Goal: Transaction & Acquisition: Purchase product/service

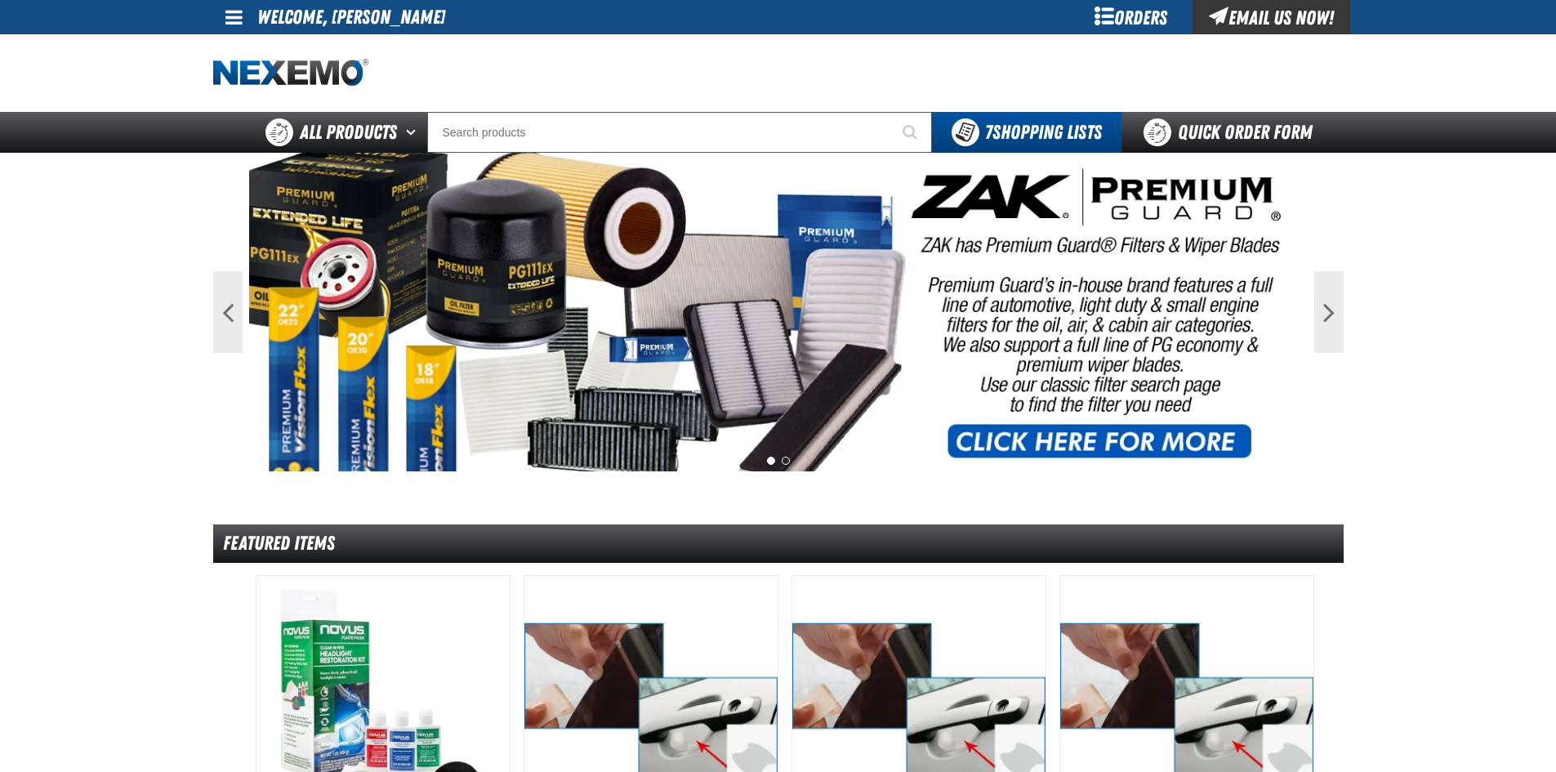
click at [239, 17] on span at bounding box center [233, 17] width 17 height 20
click at [243, 45] on link "My Account My Account" at bounding box center [257, 49] width 73 height 16
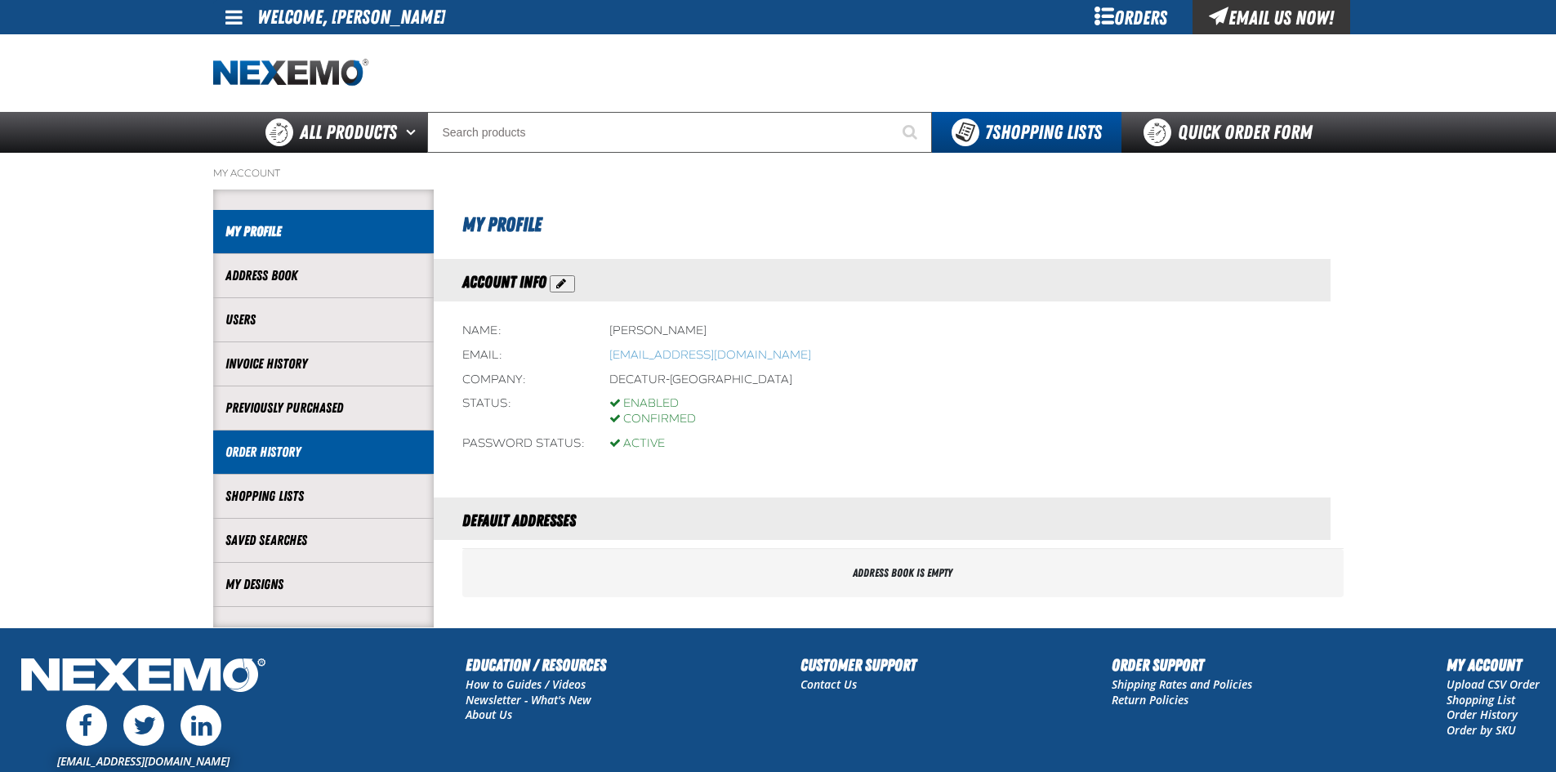
click at [261, 450] on link "Order History" at bounding box center [323, 452] width 196 height 19
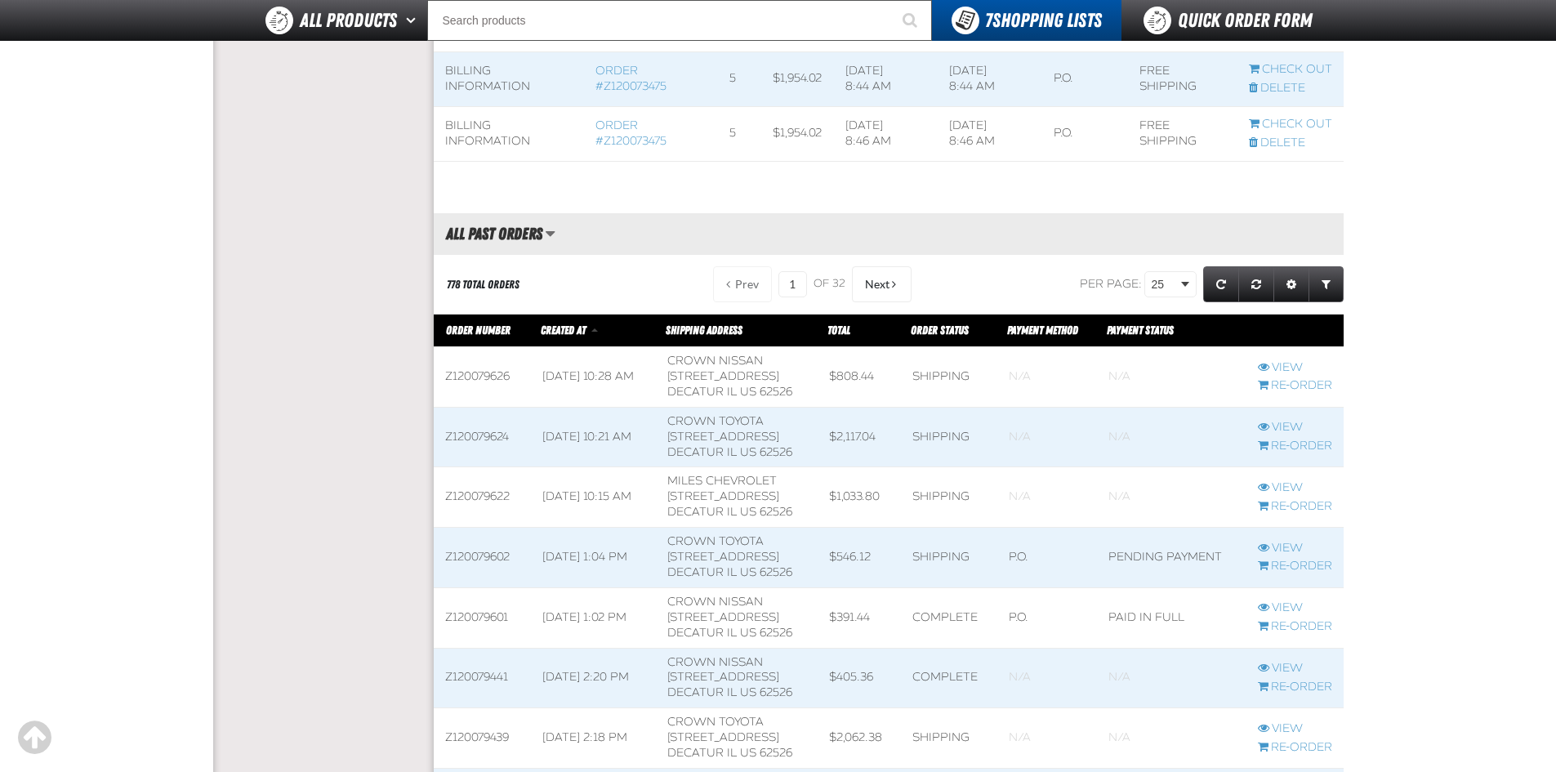
scroll to position [654, 0]
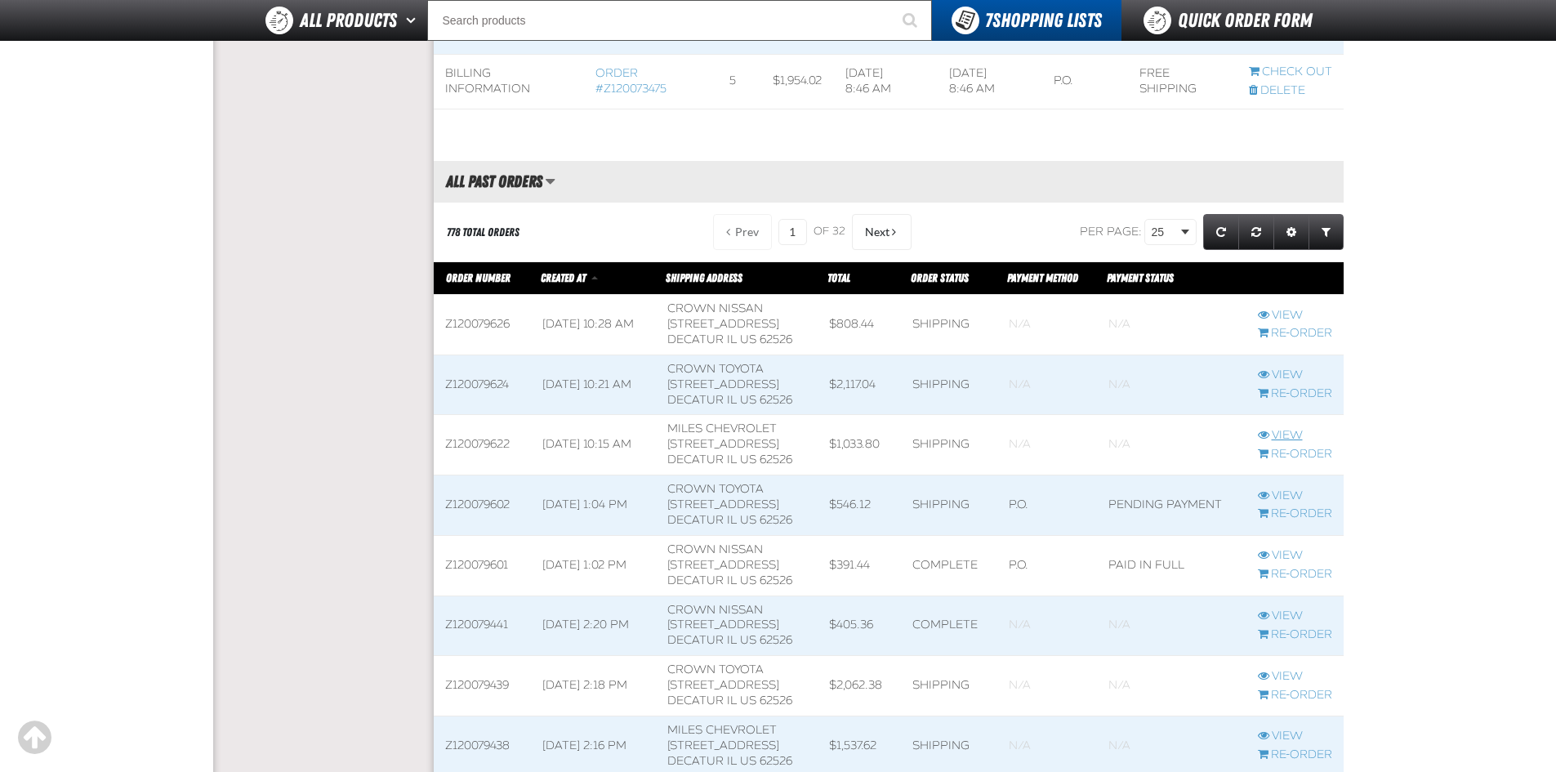
click at [1292, 431] on link "View" at bounding box center [1295, 436] width 74 height 16
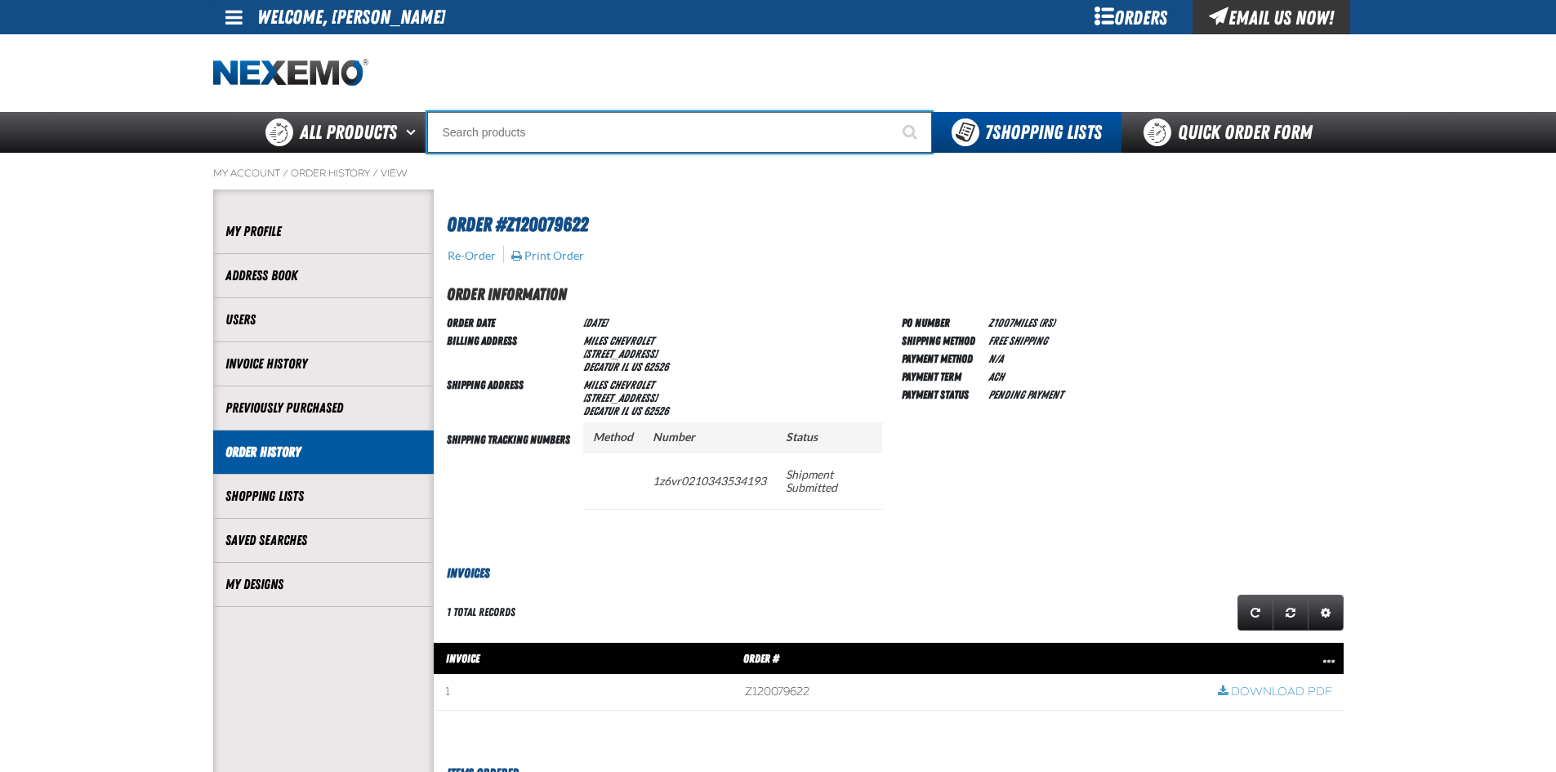
click at [520, 126] on input "Search" at bounding box center [679, 132] width 505 height 41
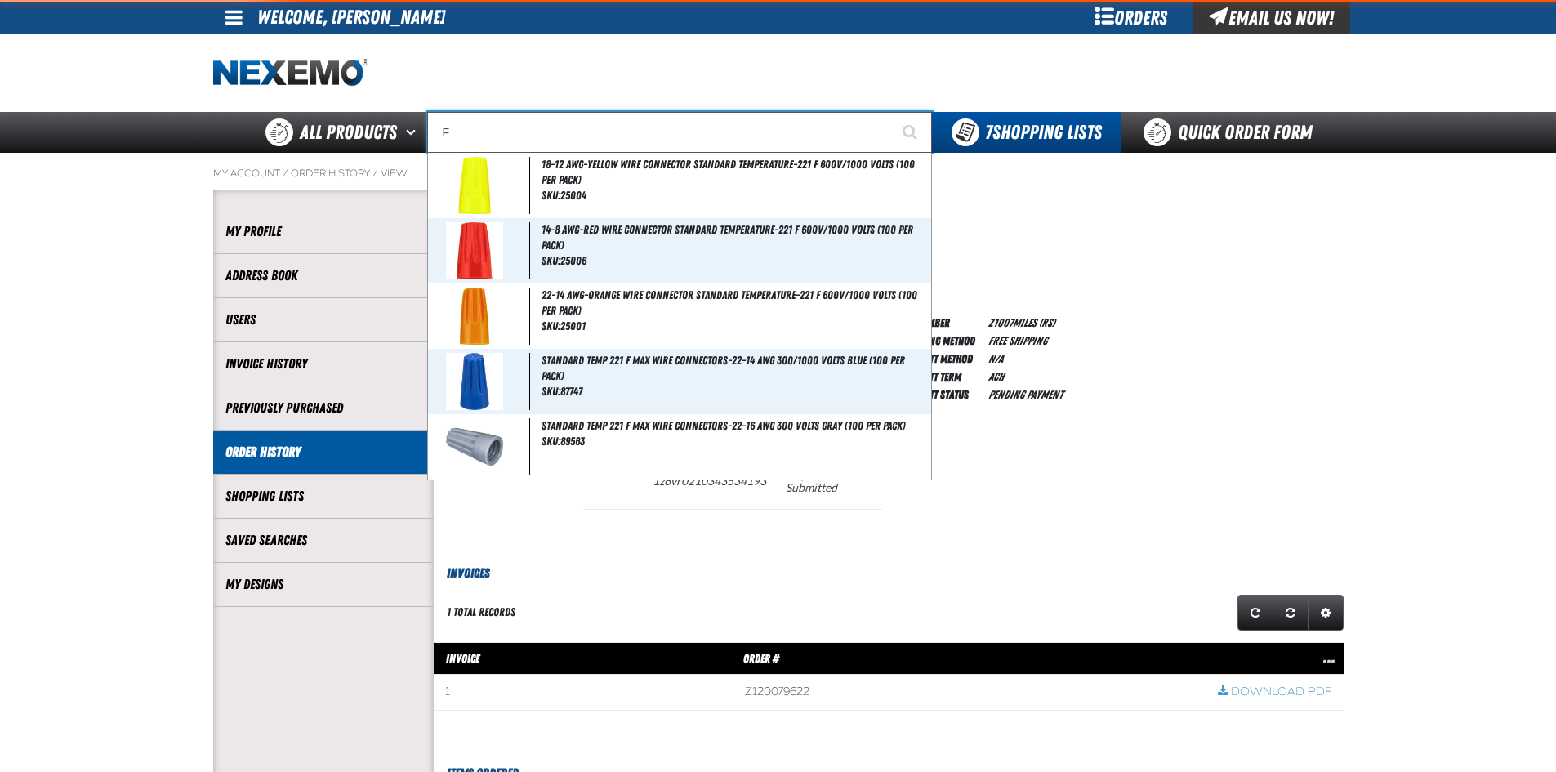
type input "FR"
type input "FROM"
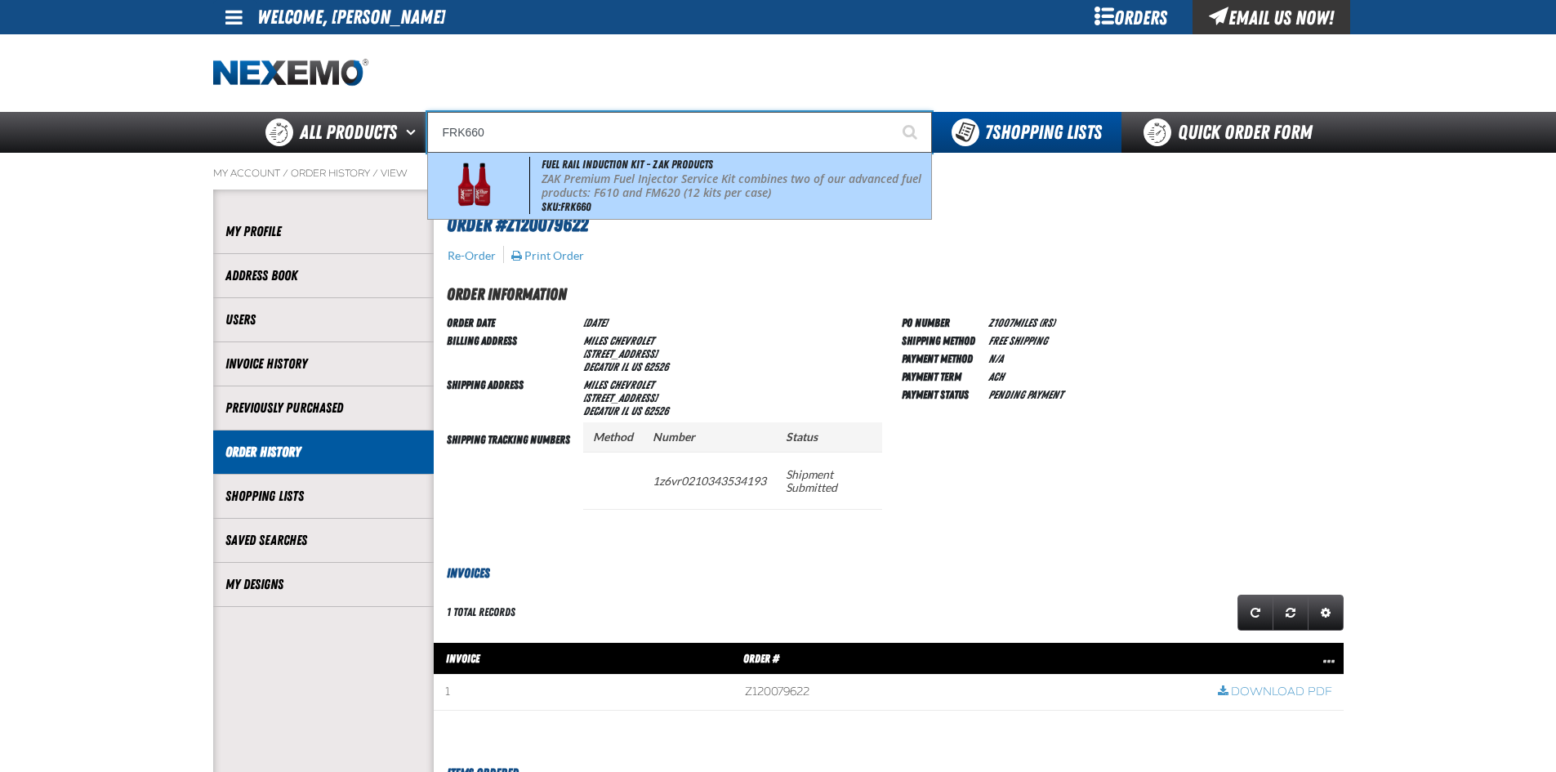
click at [582, 163] on span "Fuel Rail Induction Kit - ZAK Products" at bounding box center [628, 164] width 172 height 13
type input "Fuel Rail Induction Kit - ZAK Products"
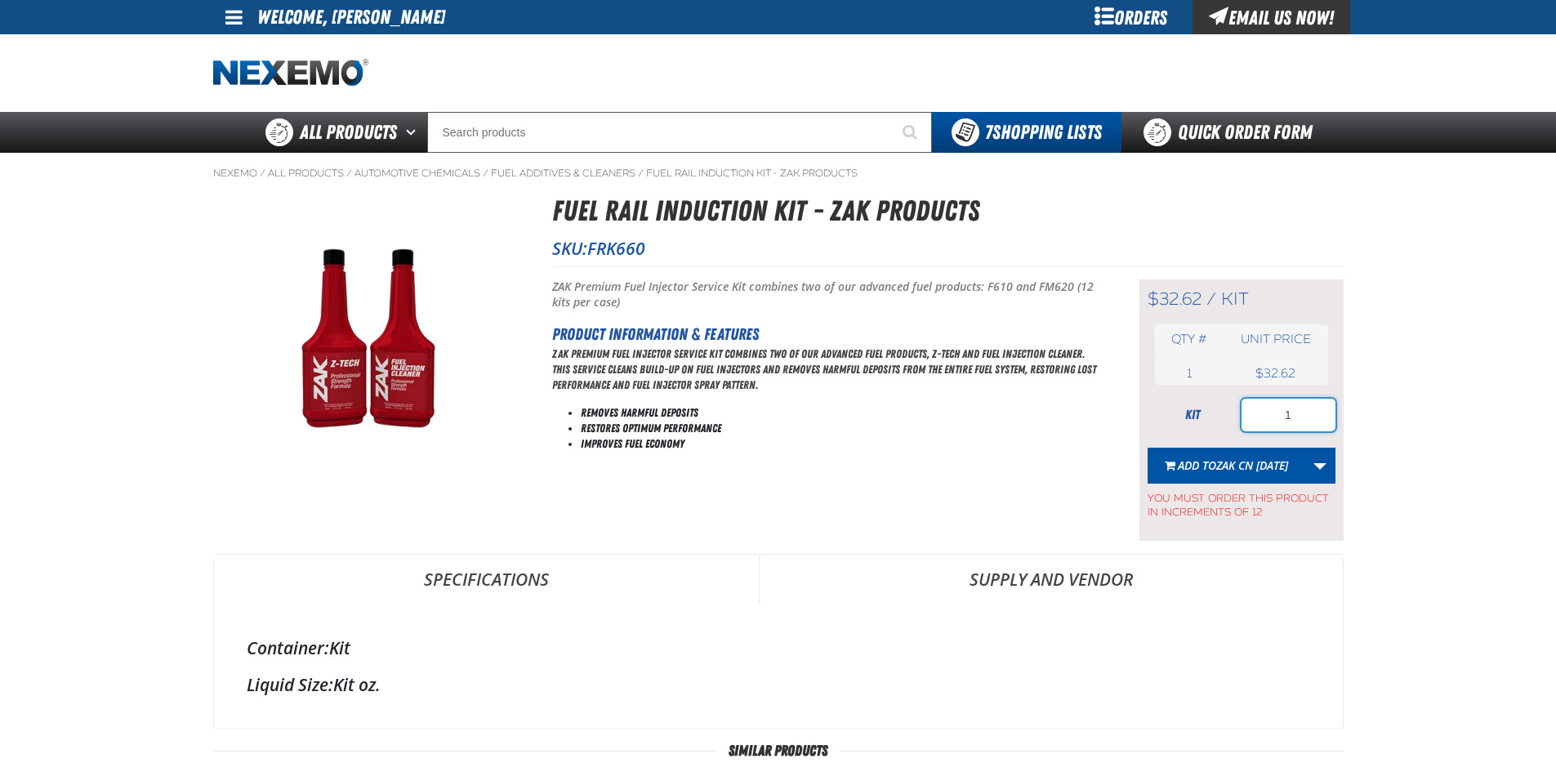
click at [1306, 415] on input "1" at bounding box center [1289, 415] width 94 height 33
type input "48"
click at [1320, 458] on link "More Actions" at bounding box center [1320, 466] width 31 height 36
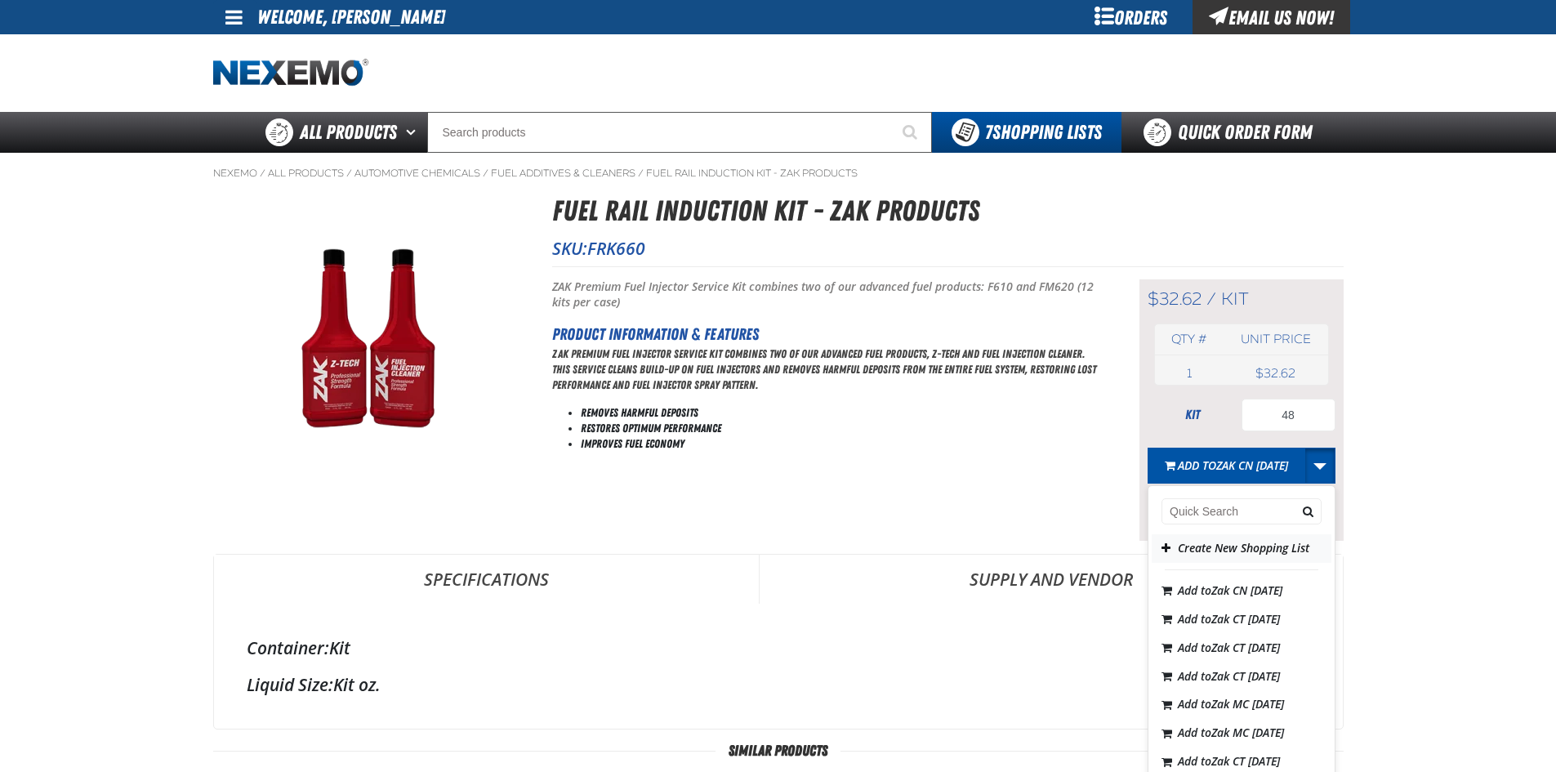
click at [1220, 544] on button "Create New Shopping List" at bounding box center [1242, 548] width 180 height 29
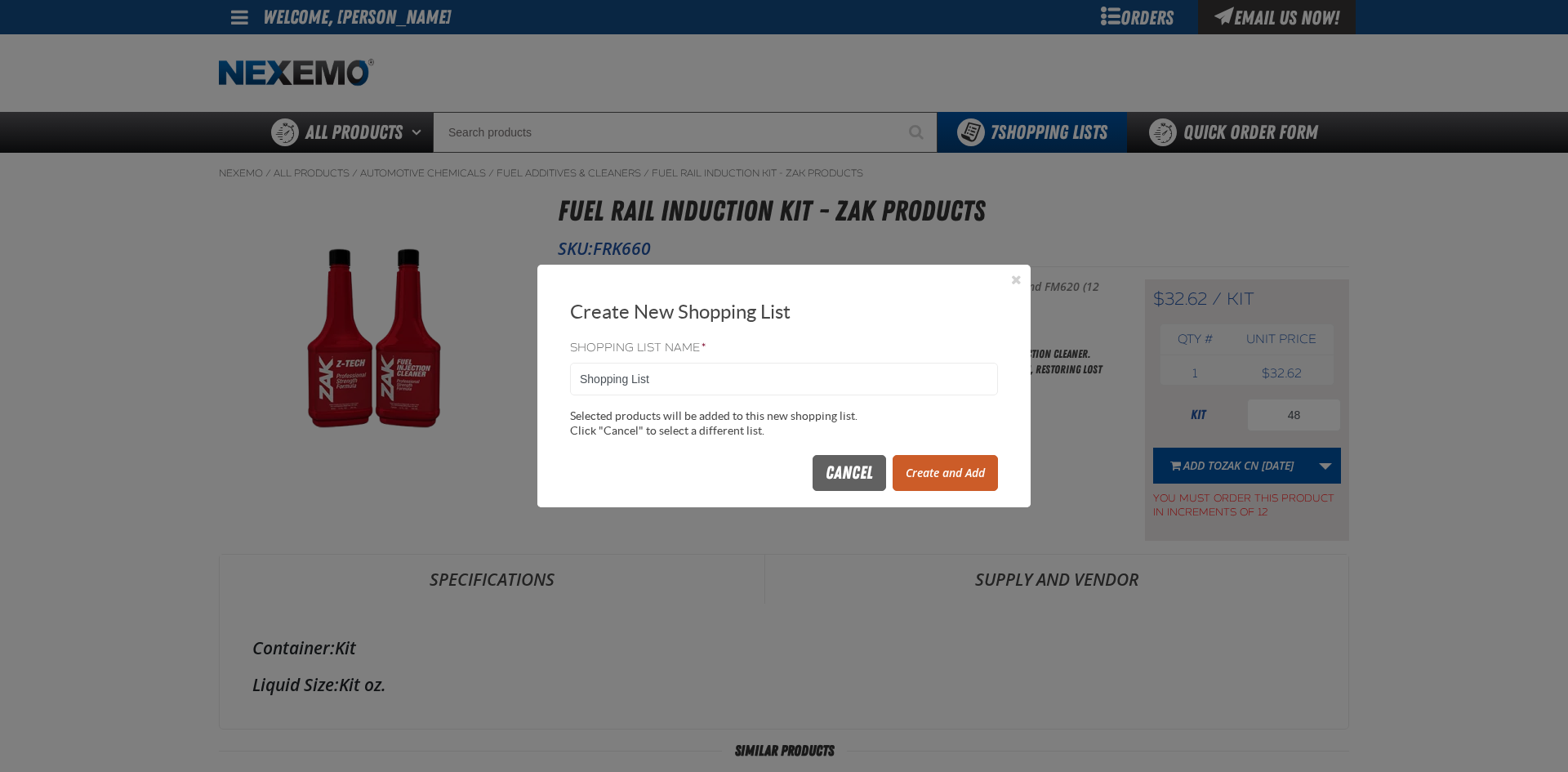
click at [930, 475] on button "Create and Add" at bounding box center [944, 473] width 105 height 36
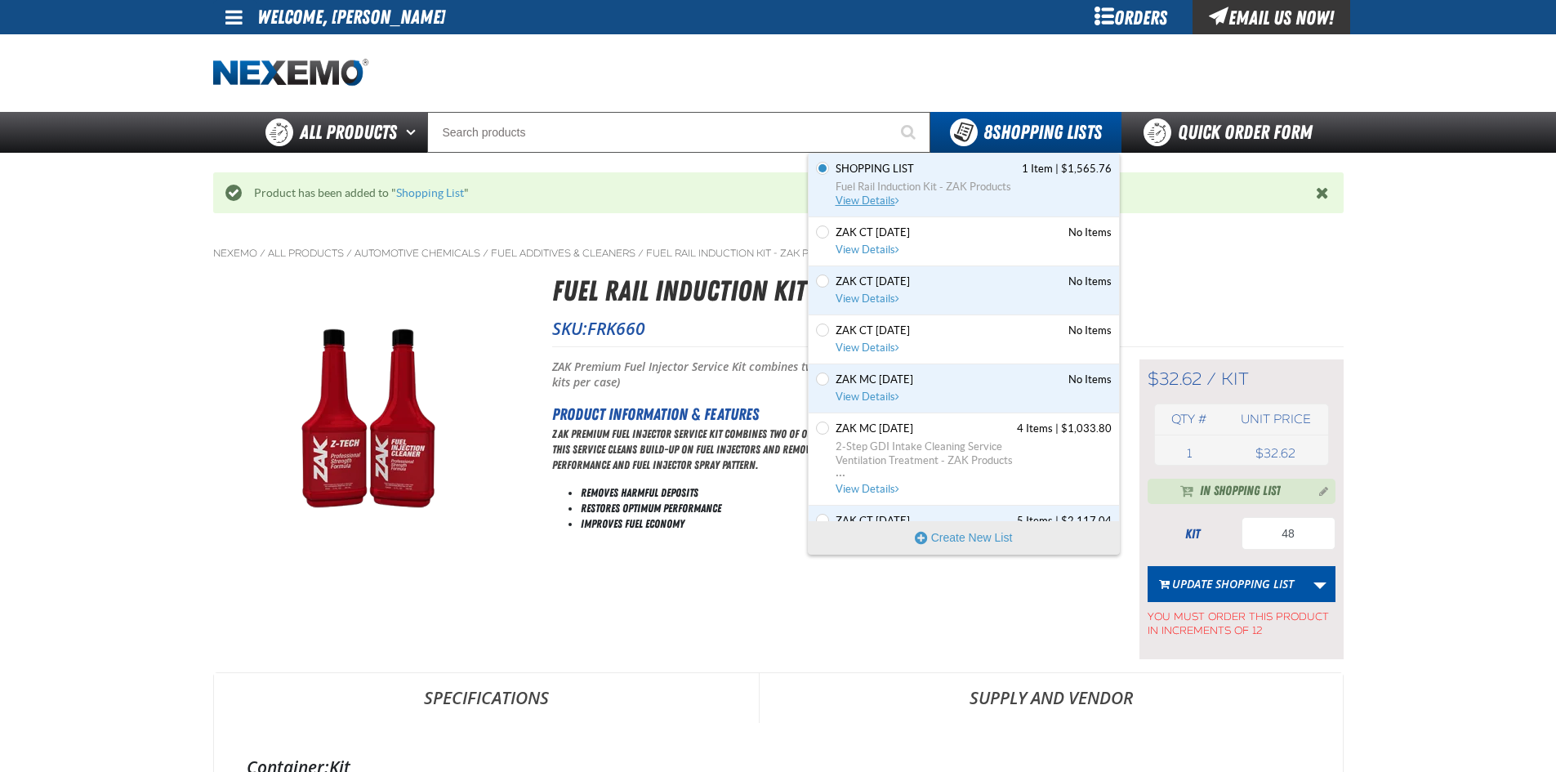
click at [933, 178] on link "Shopping List 1 Item | $1,565.76 Fuel Rail Induction Kit - ZAK Products View De…" at bounding box center [971, 185] width 279 height 47
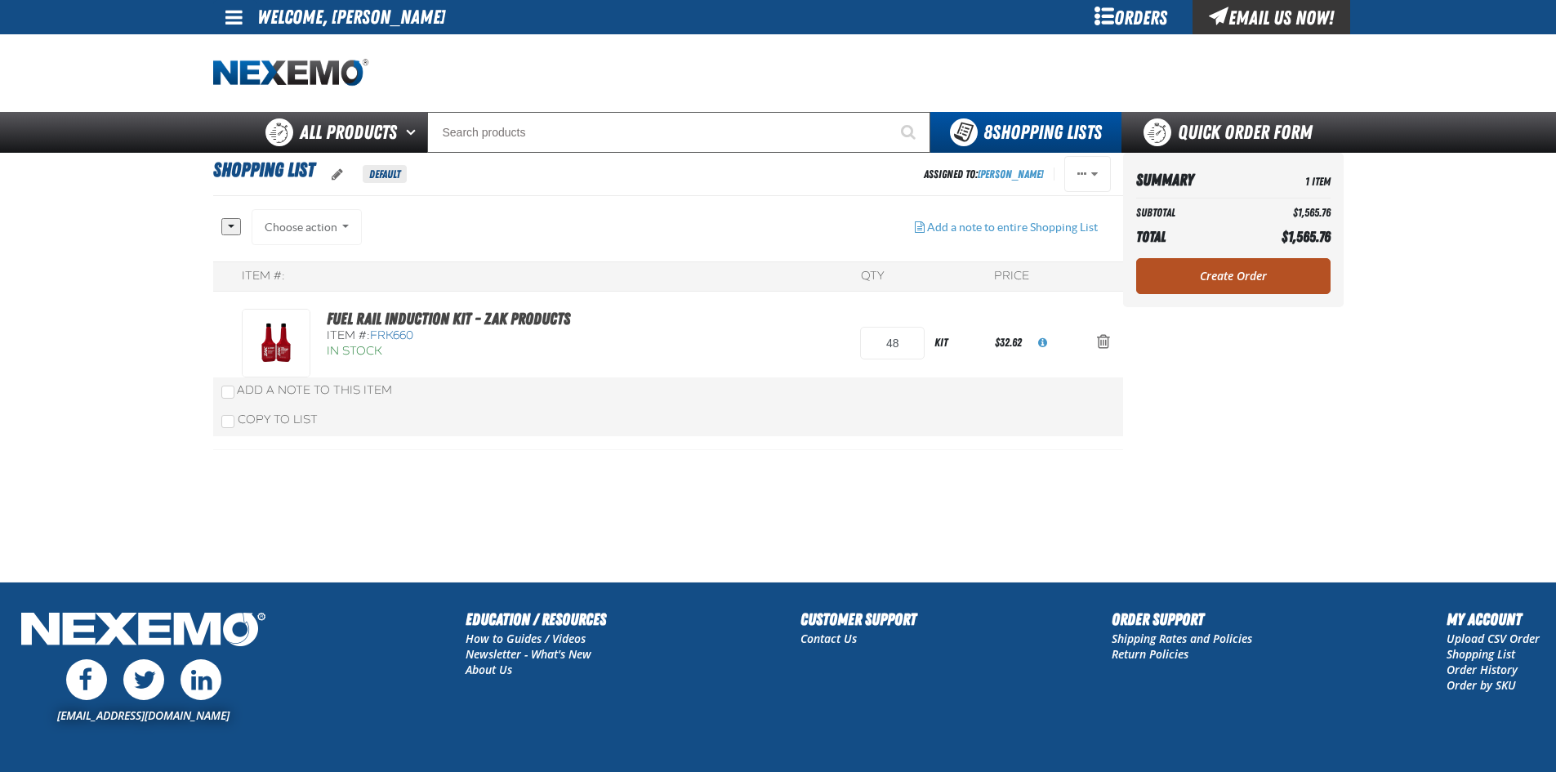
click at [1246, 278] on link "Create Order" at bounding box center [1233, 276] width 194 height 36
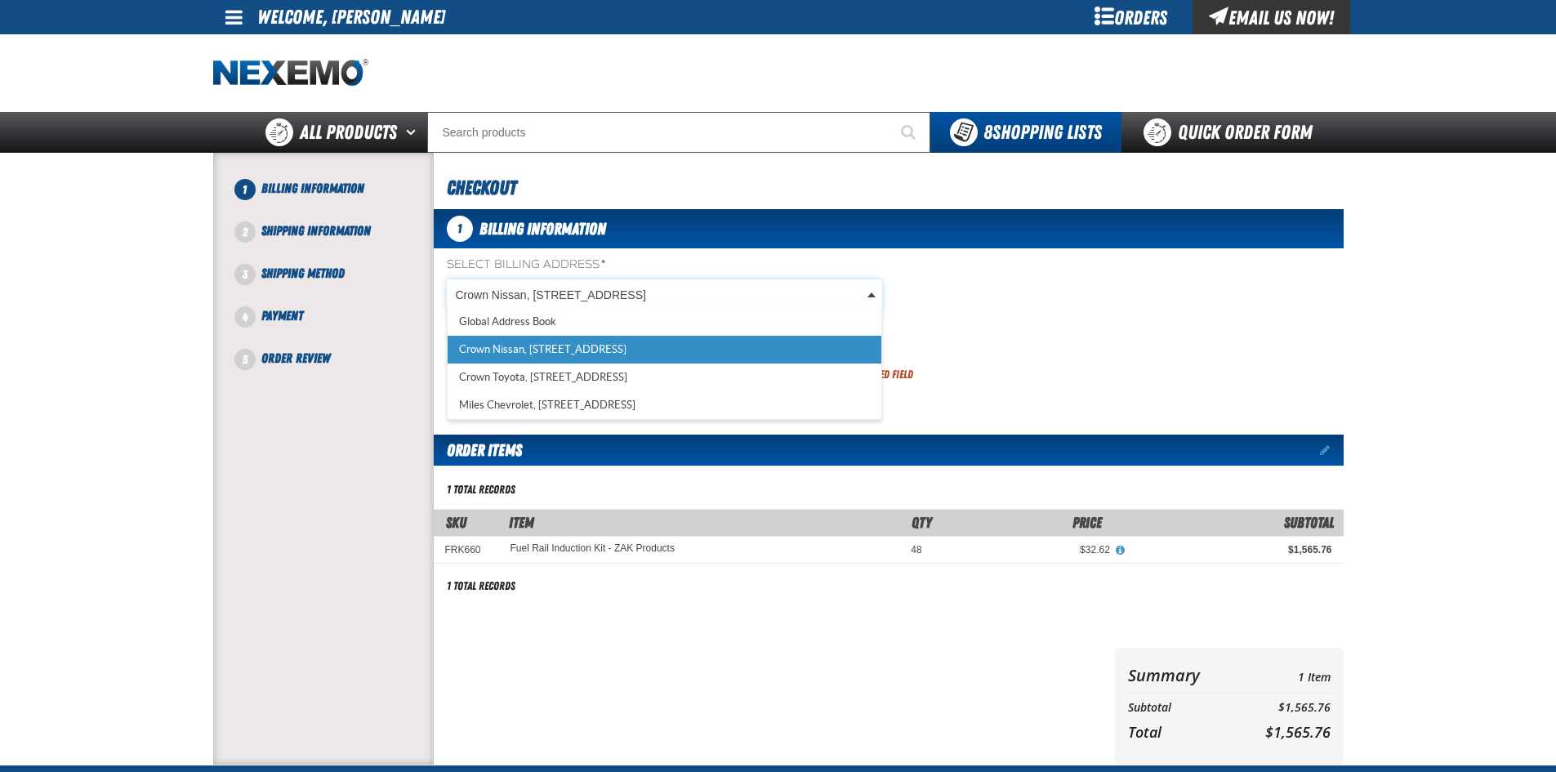
click at [545, 302] on body "Skip to Main Content Staging Site 5.1 Upgrade Site My Account My Account Suppor…" at bounding box center [778, 539] width 1556 height 1078
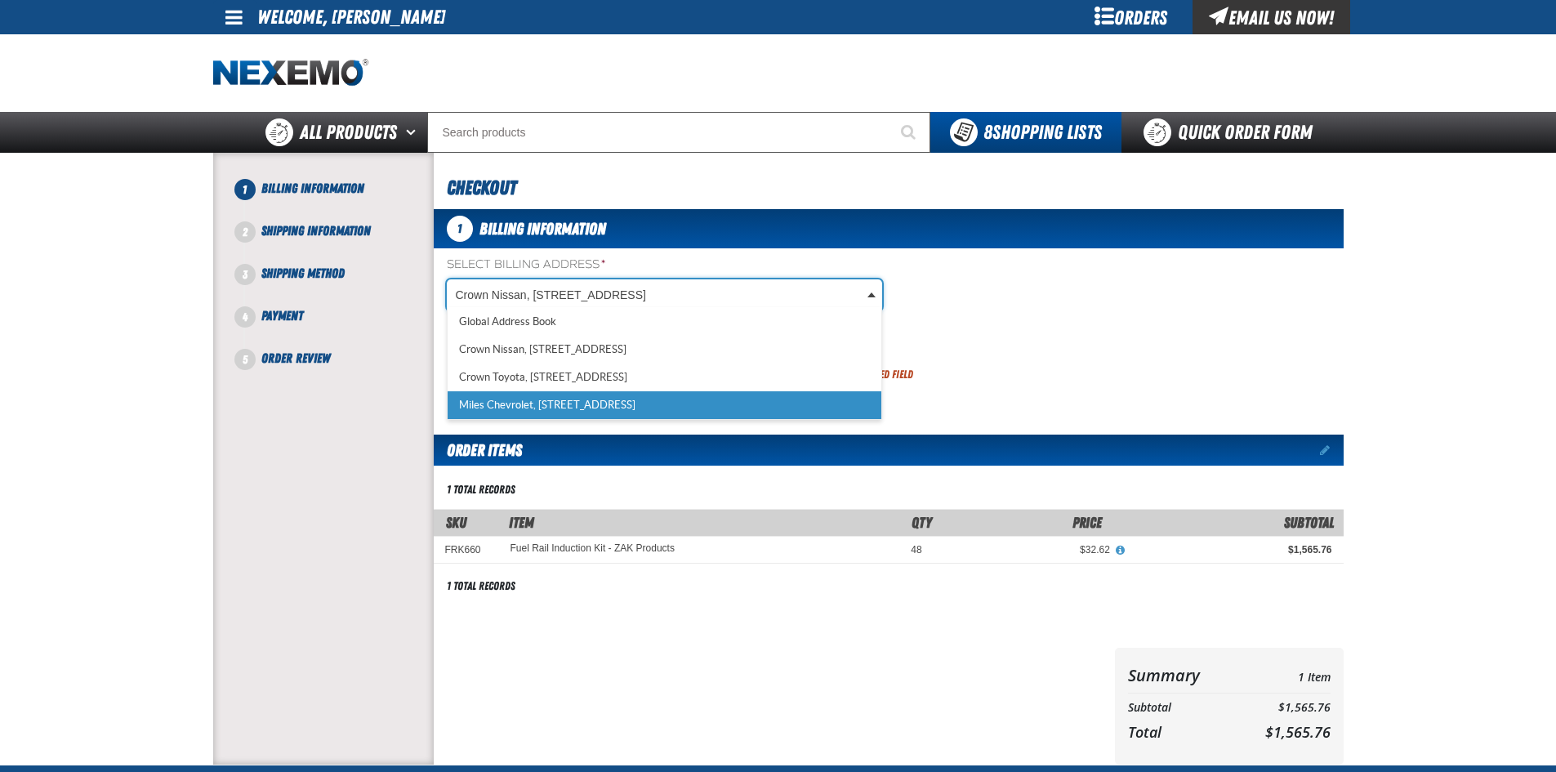
select select "a_317"
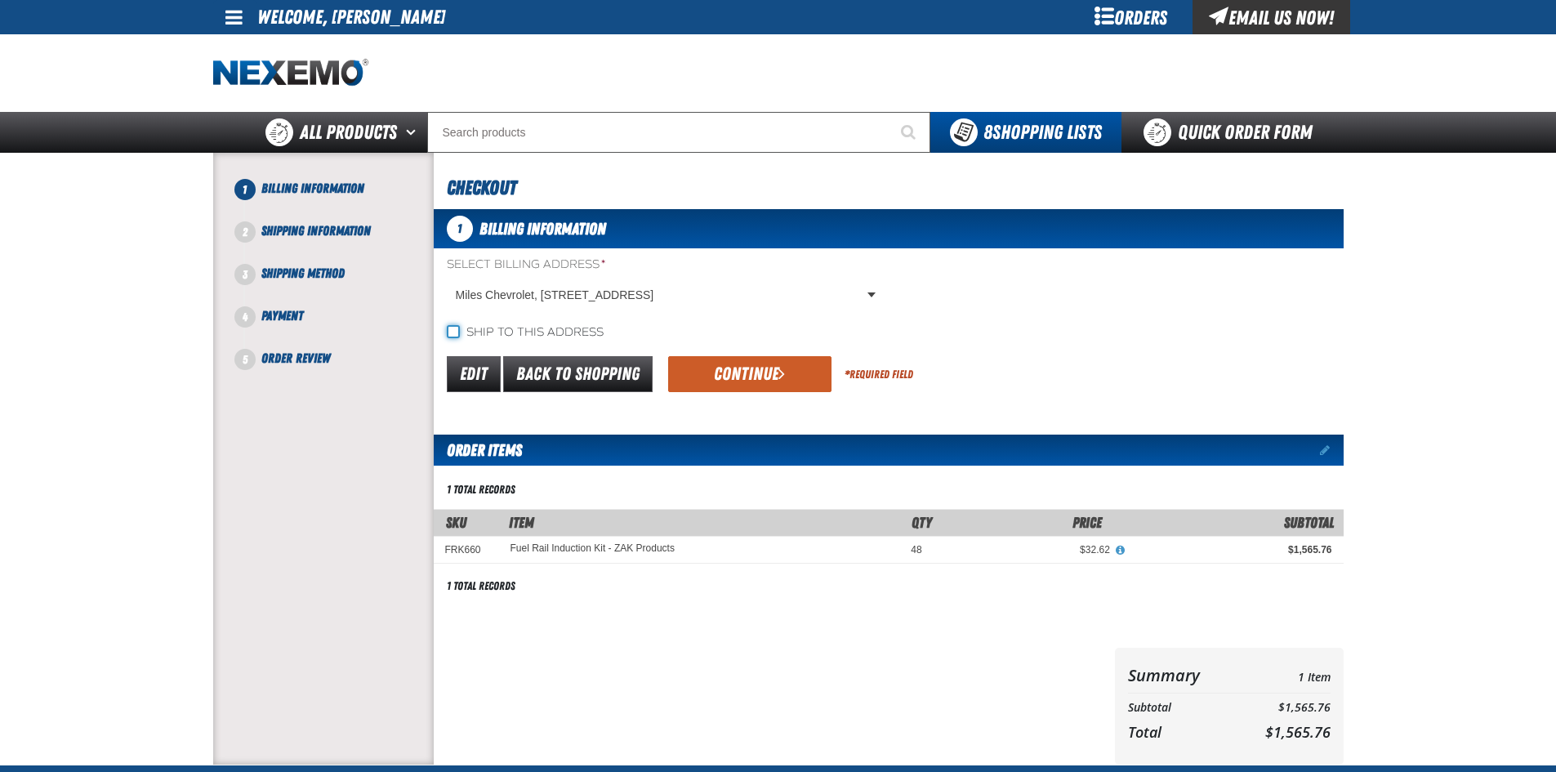
click at [450, 333] on input "Ship to this address" at bounding box center [453, 331] width 13 height 13
checkbox input "true"
click at [717, 381] on button "Continue" at bounding box center [749, 374] width 163 height 36
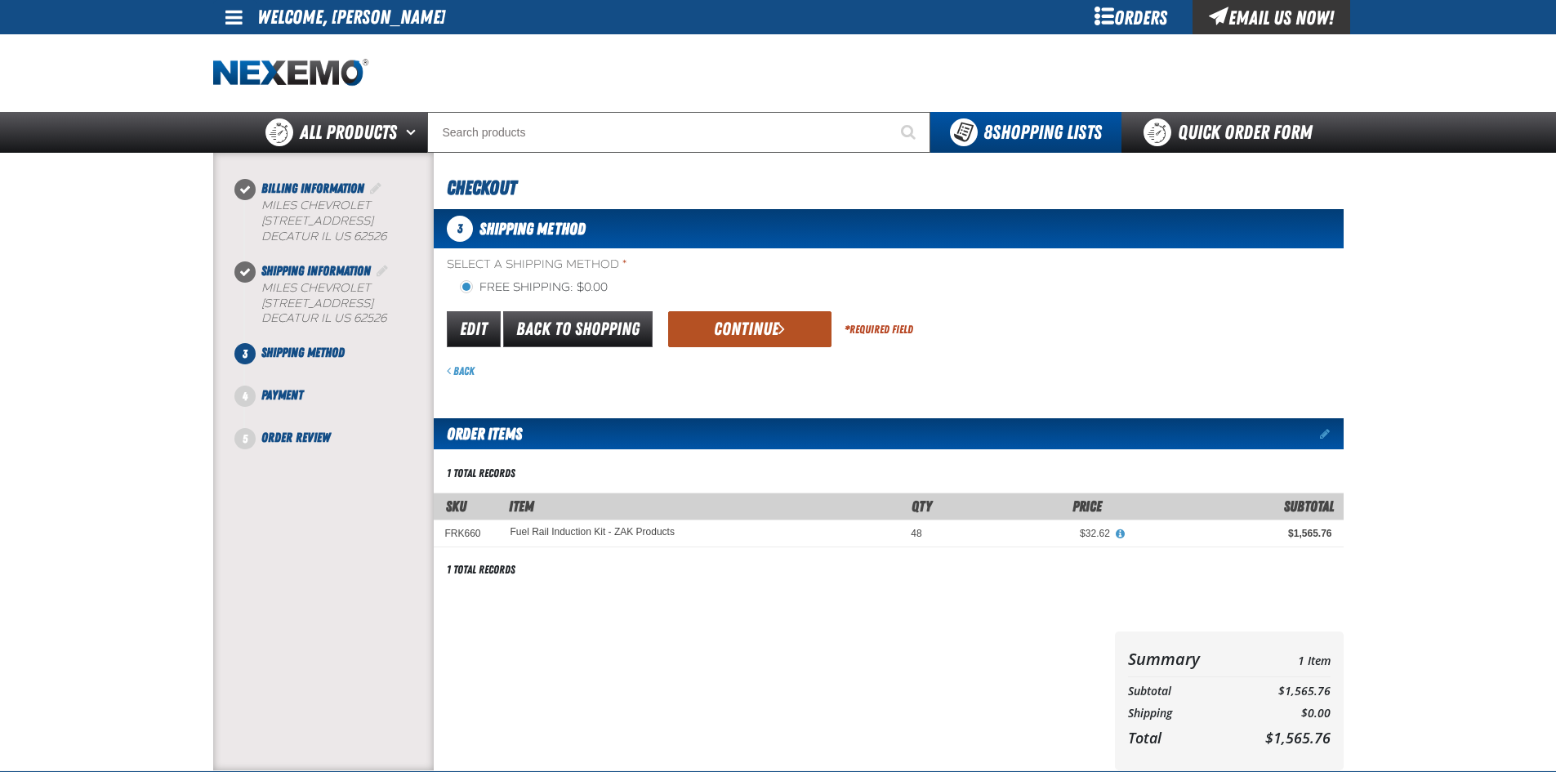
click at [743, 337] on button "Continue" at bounding box center [749, 329] width 163 height 36
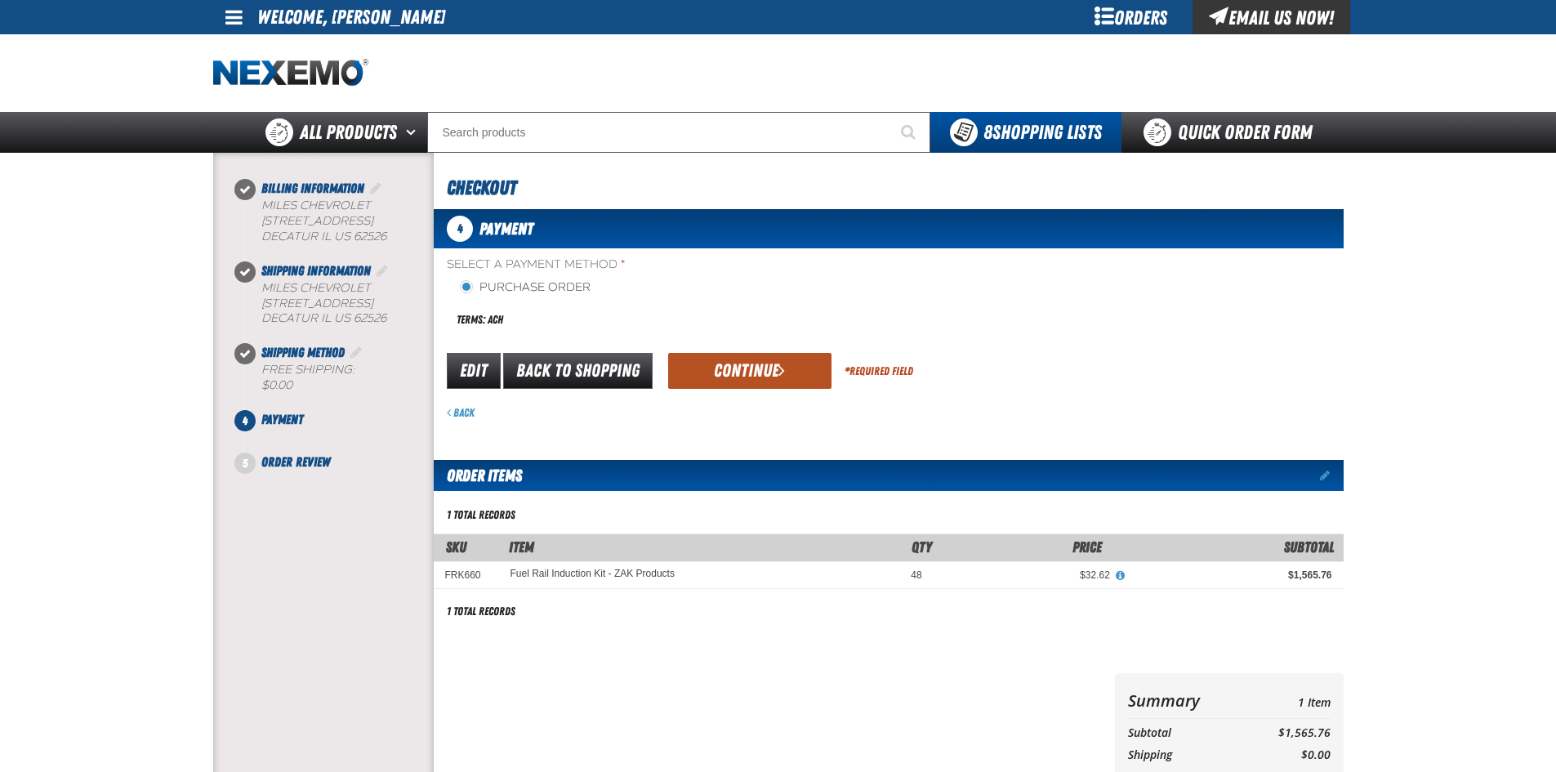
click at [708, 373] on button "Continue" at bounding box center [749, 371] width 163 height 36
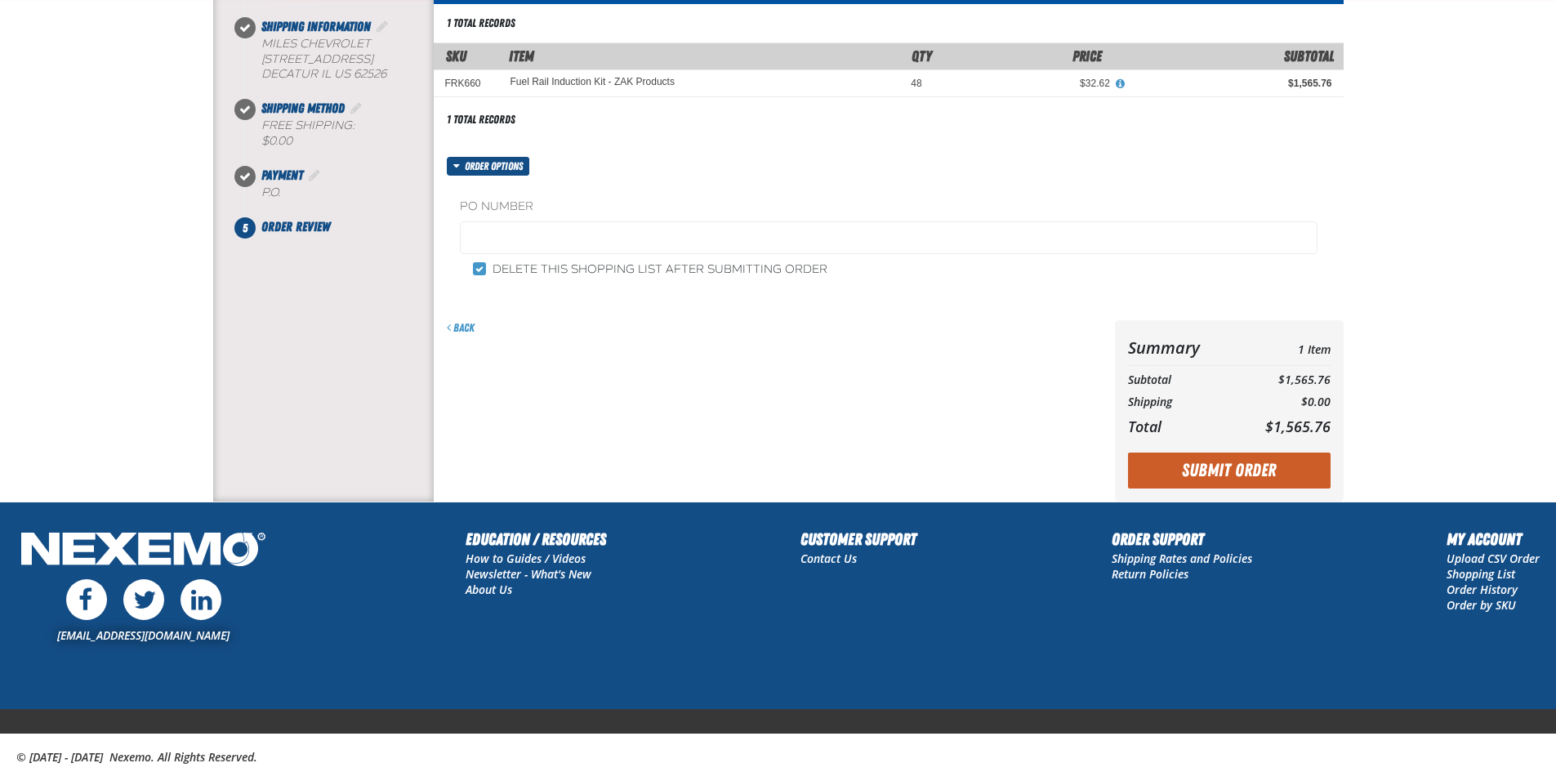
scroll to position [245, 0]
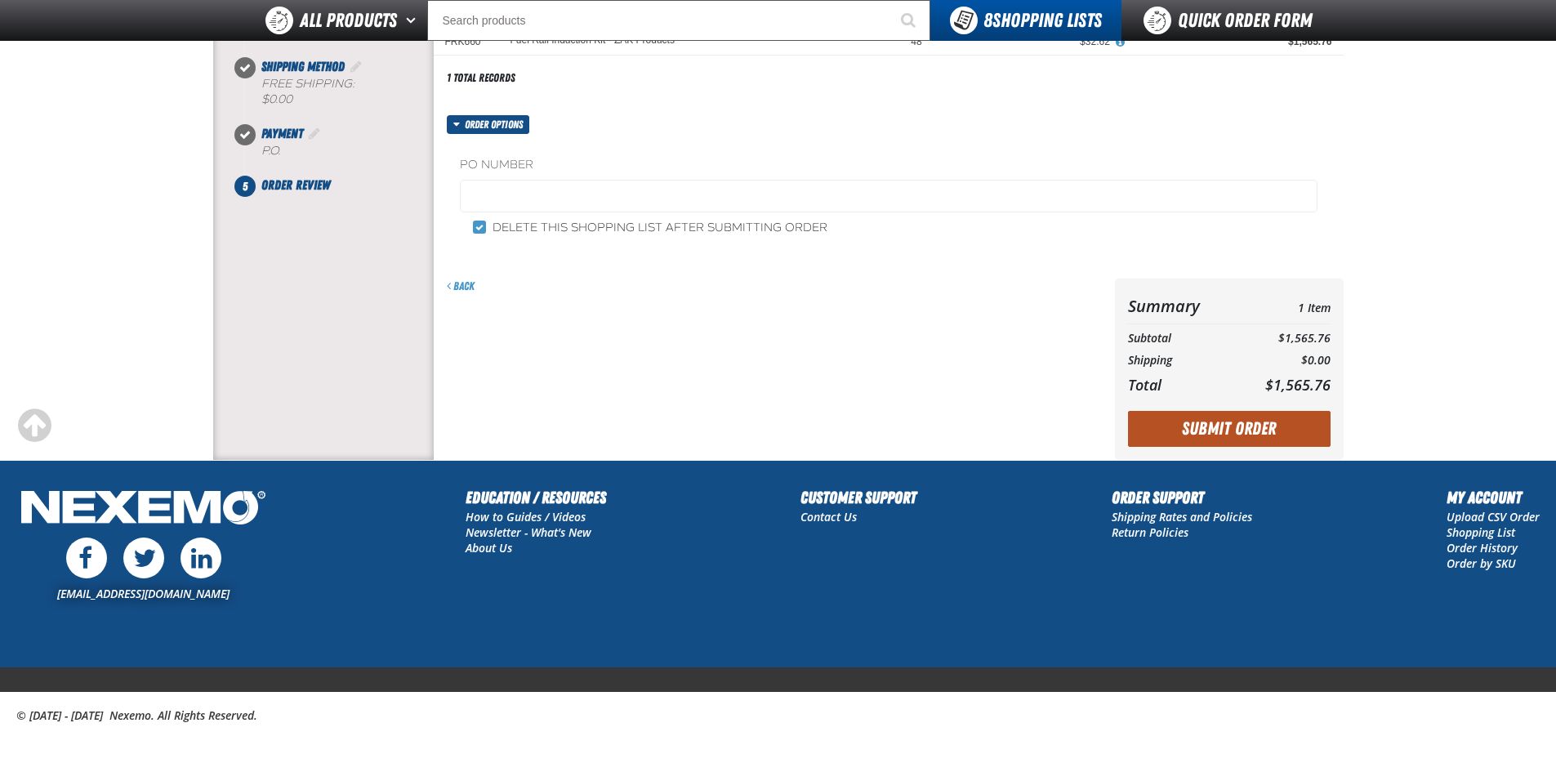
click at [1279, 417] on button "Submit Order" at bounding box center [1229, 429] width 203 height 36
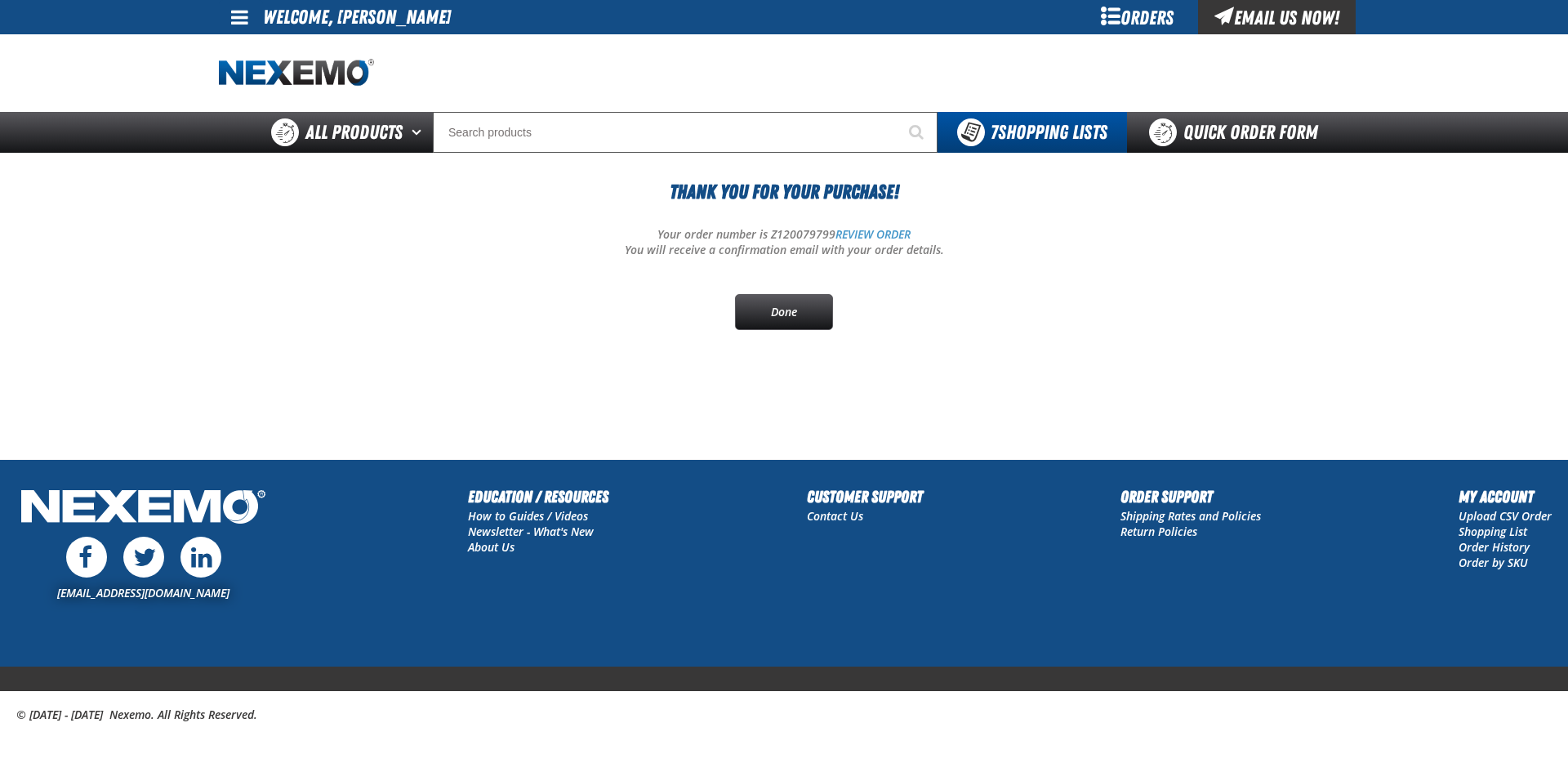
click at [247, 14] on span at bounding box center [239, 17] width 17 height 20
click at [248, 48] on link "My Account My Account" at bounding box center [262, 49] width 73 height 16
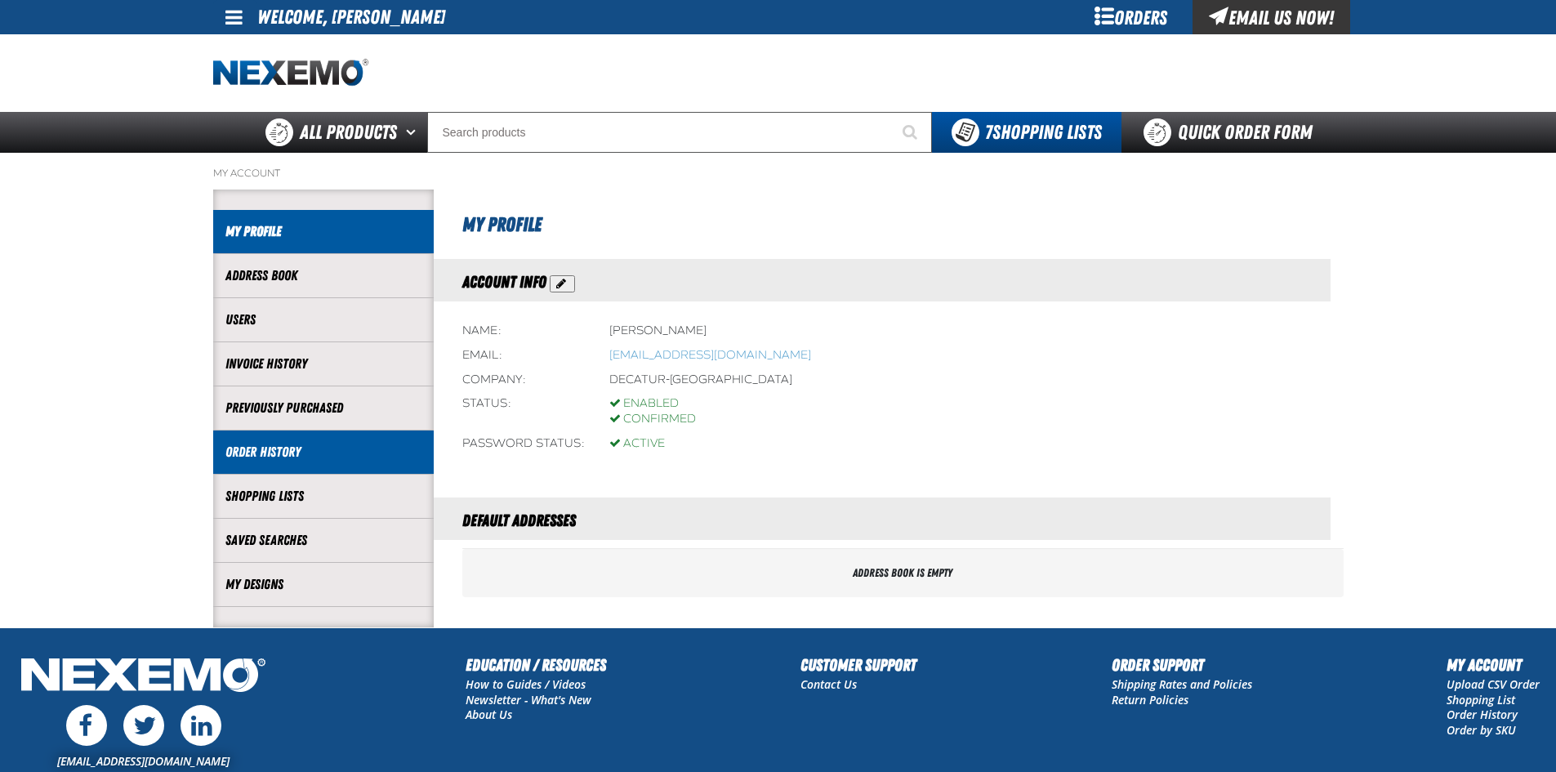
click at [270, 451] on link "Order History" at bounding box center [323, 452] width 196 height 19
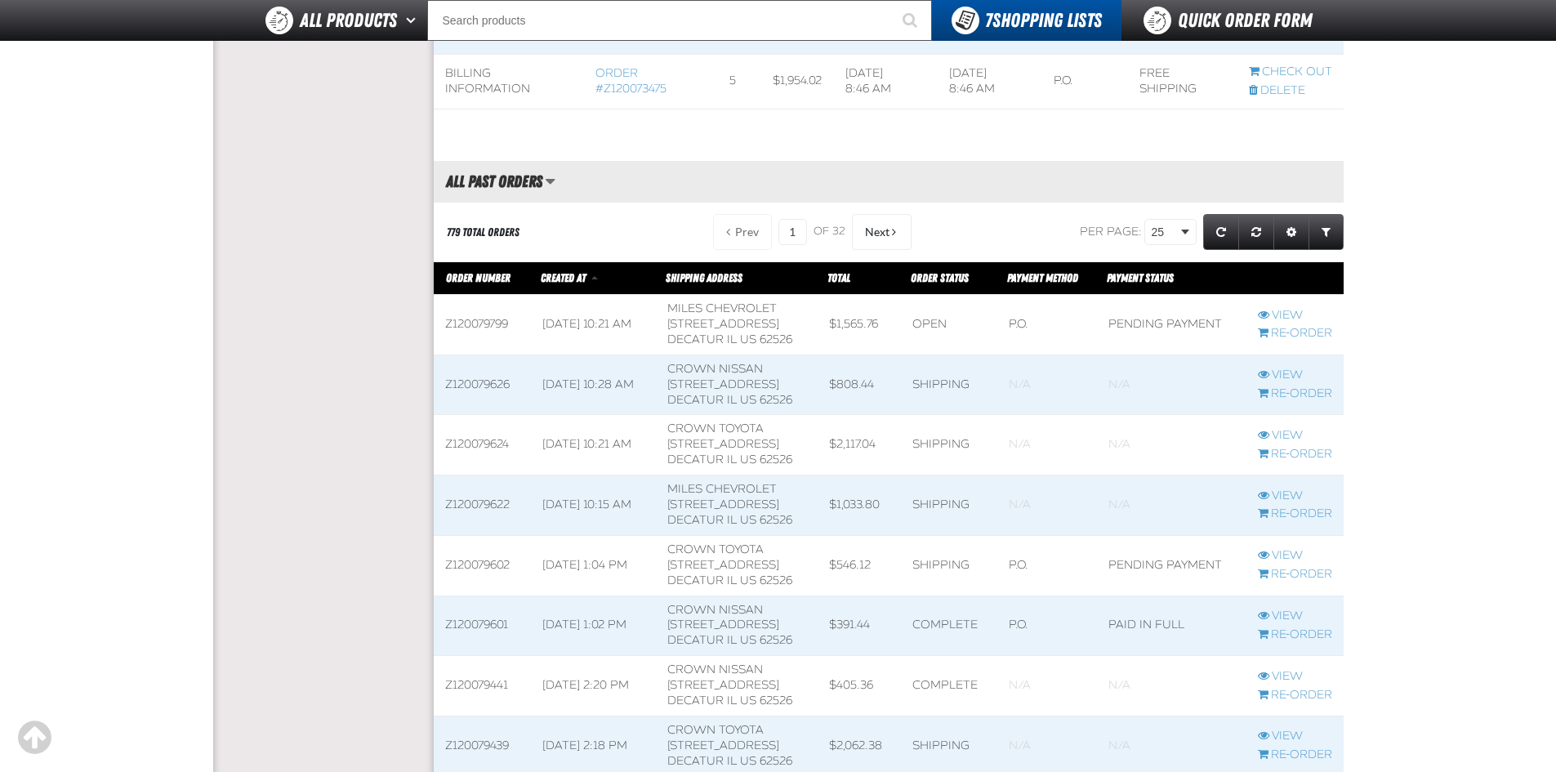
scroll to position [735, 0]
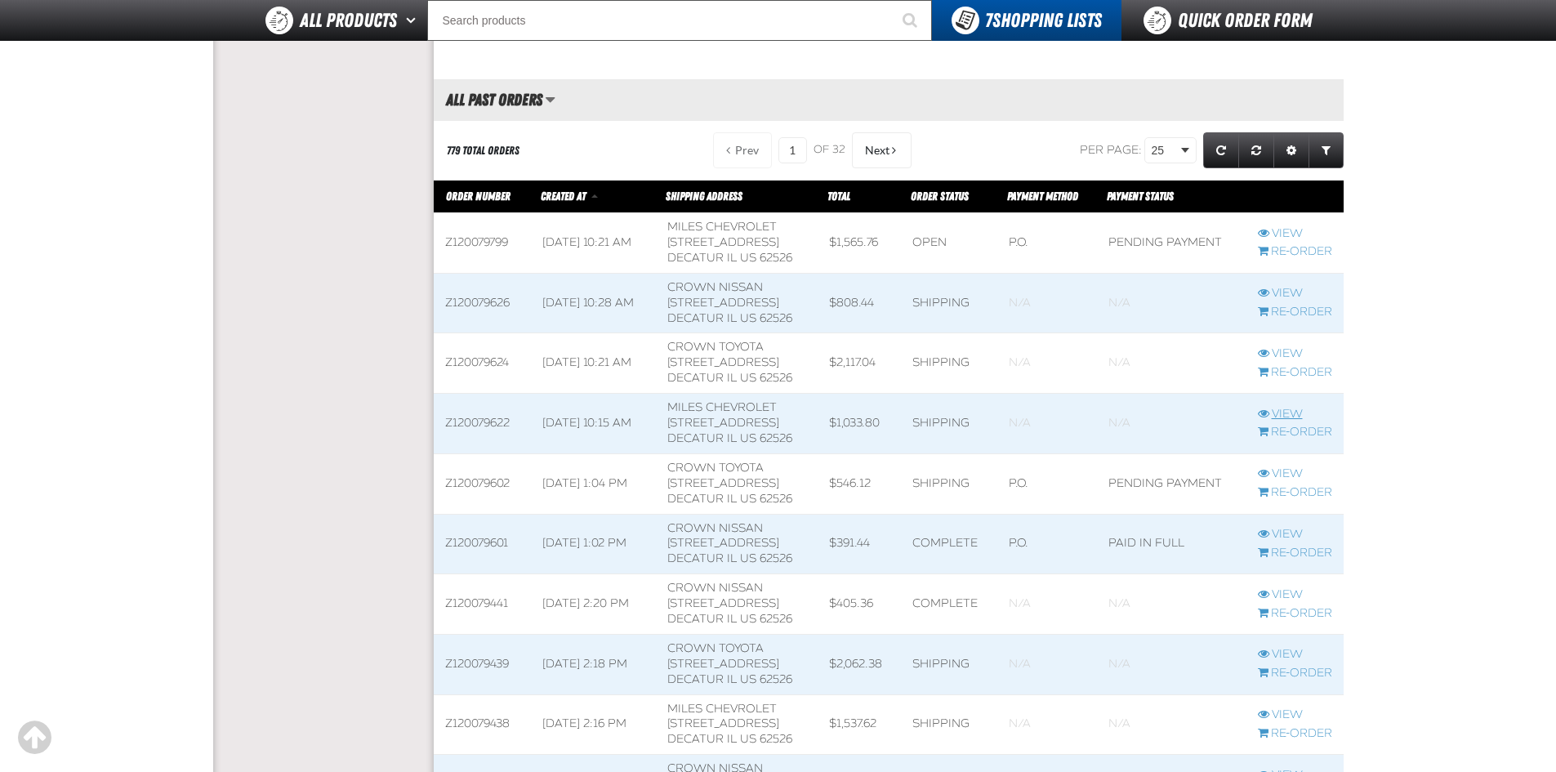
click at [1283, 412] on link "View" at bounding box center [1295, 415] width 74 height 16
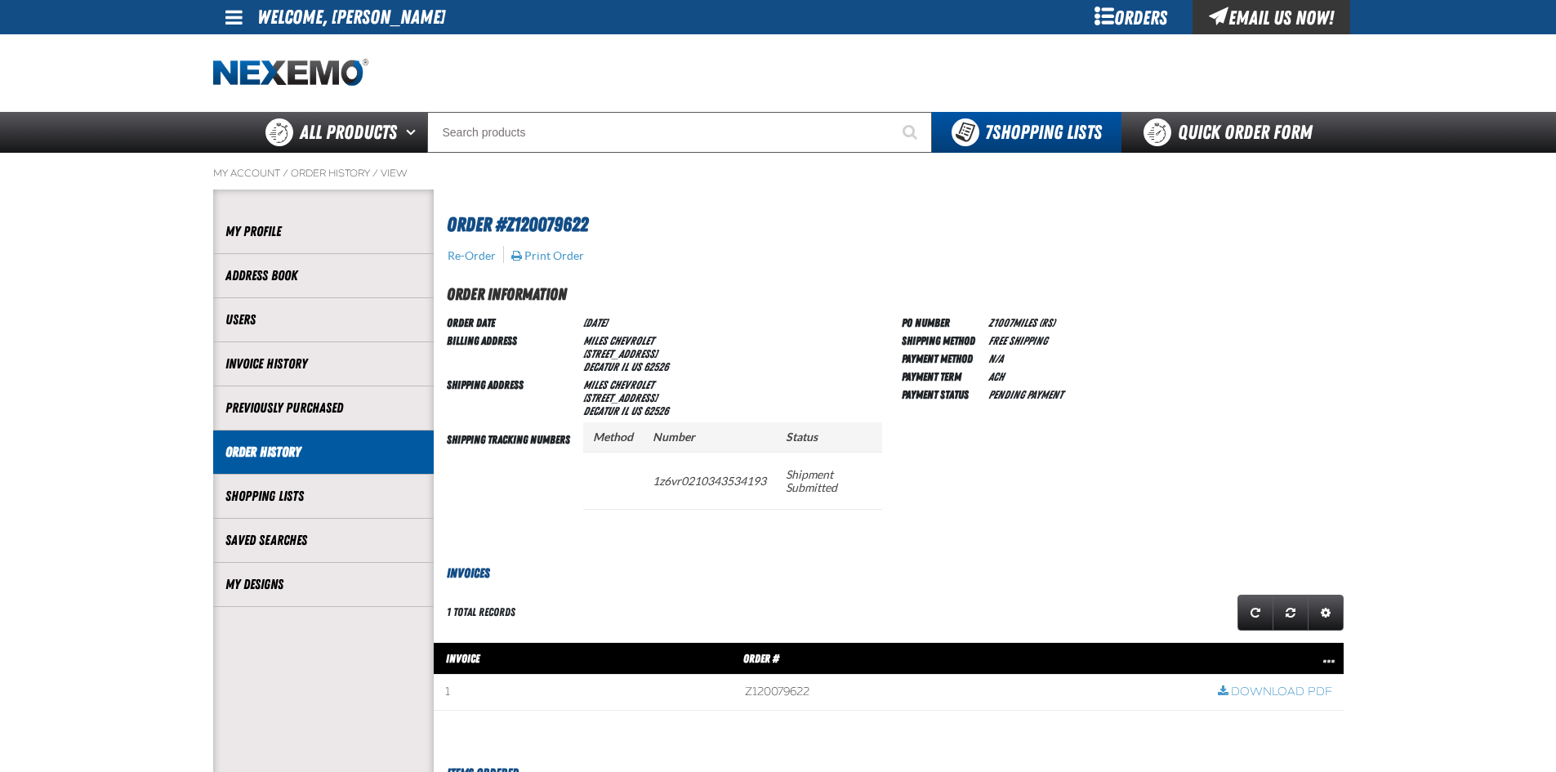
click at [289, 459] on link "Order History" at bounding box center [323, 452] width 196 height 19
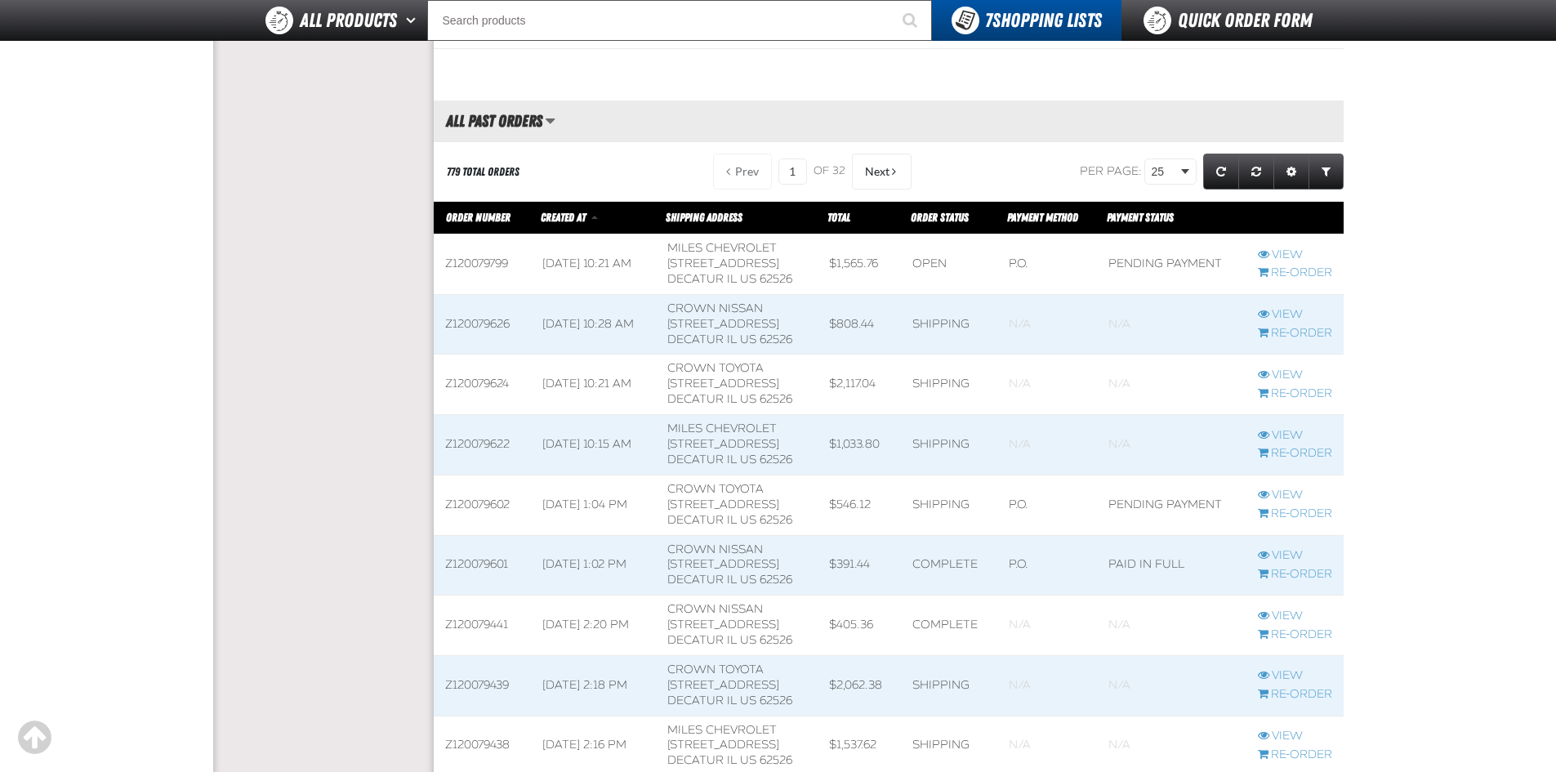
scroll to position [735, 0]
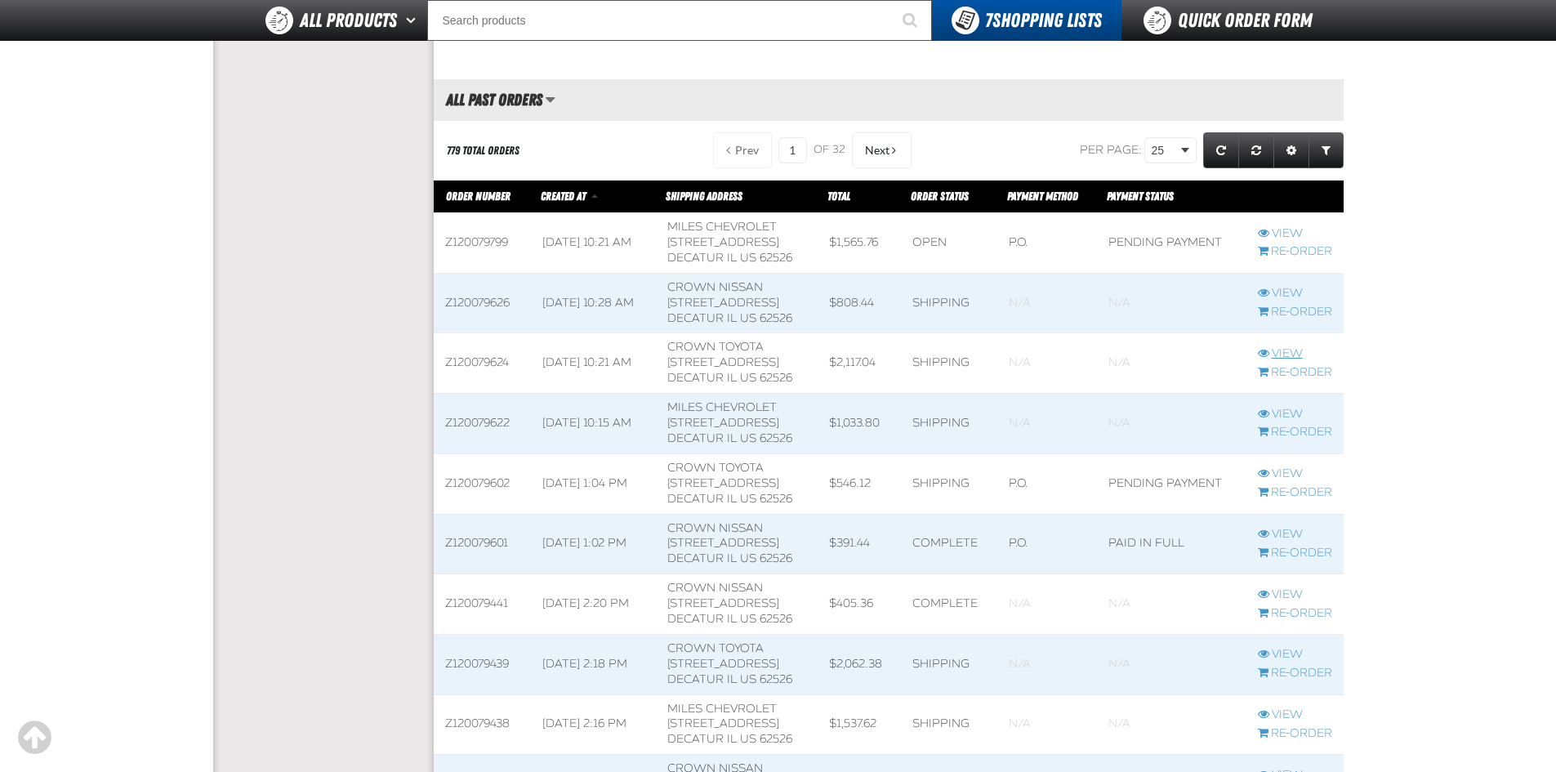
click at [1298, 352] on link "View" at bounding box center [1295, 354] width 74 height 16
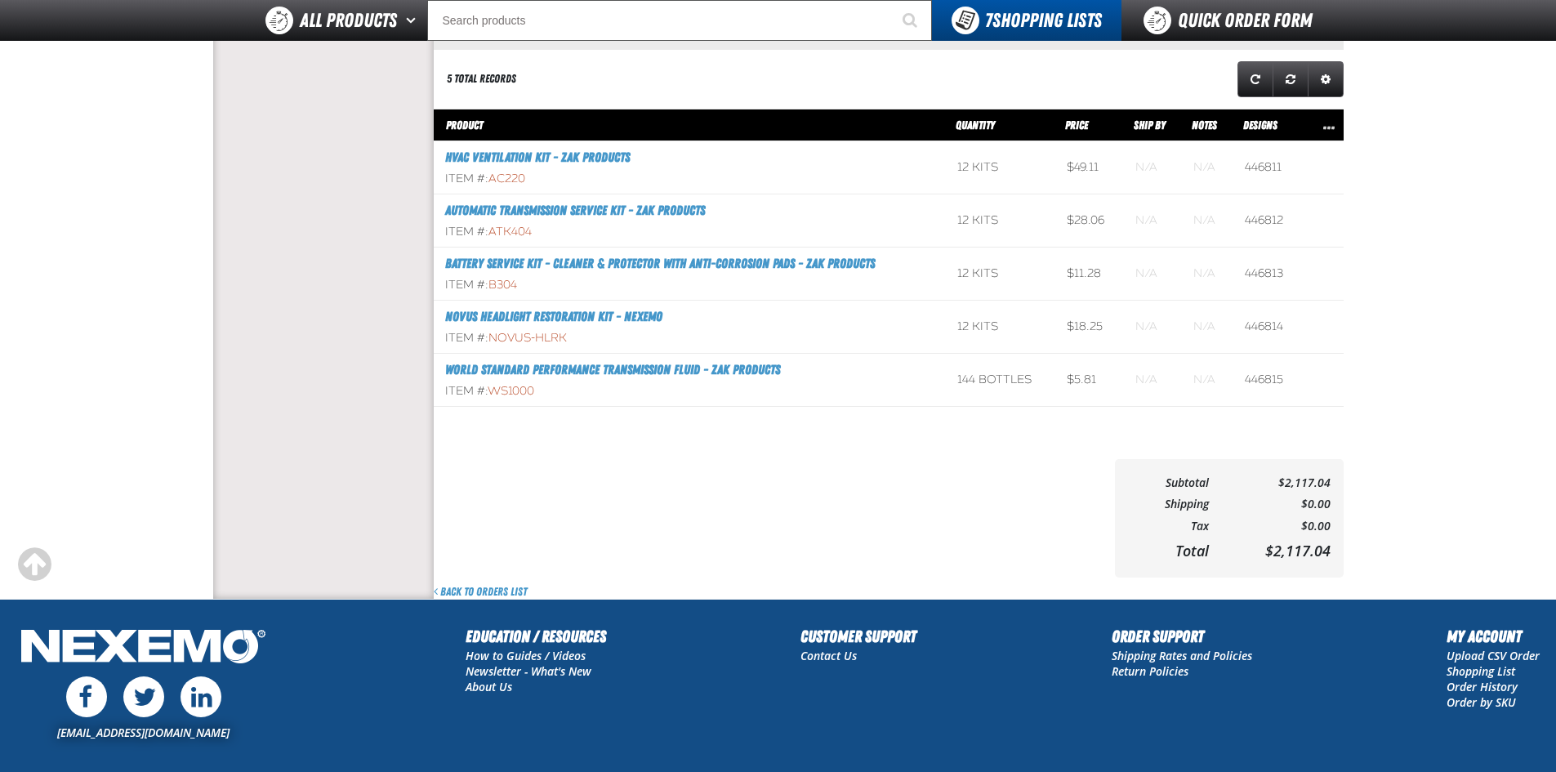
scroll to position [735, 0]
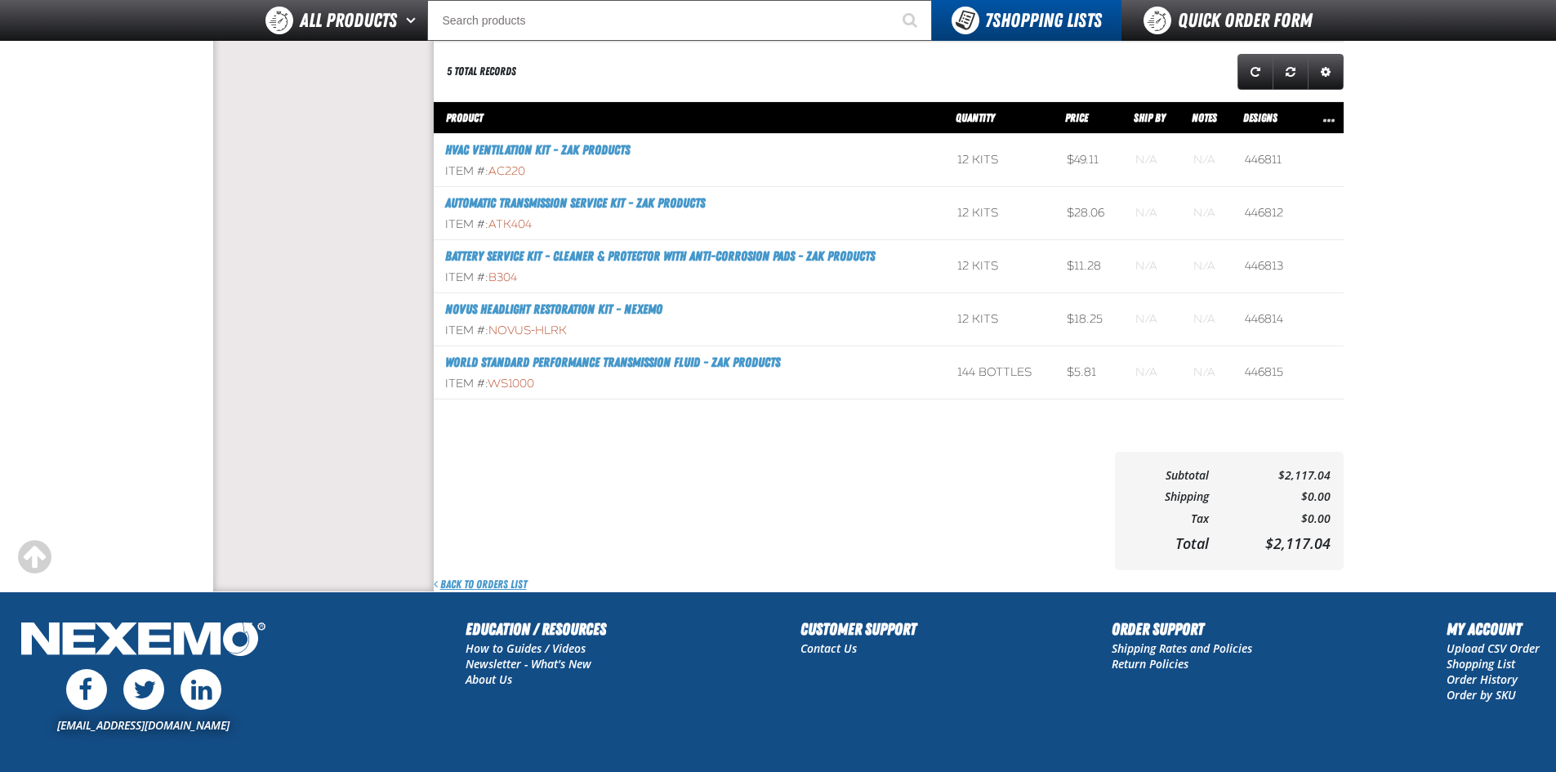
click at [480, 583] on link "Back to Orders List" at bounding box center [480, 585] width 93 height 16
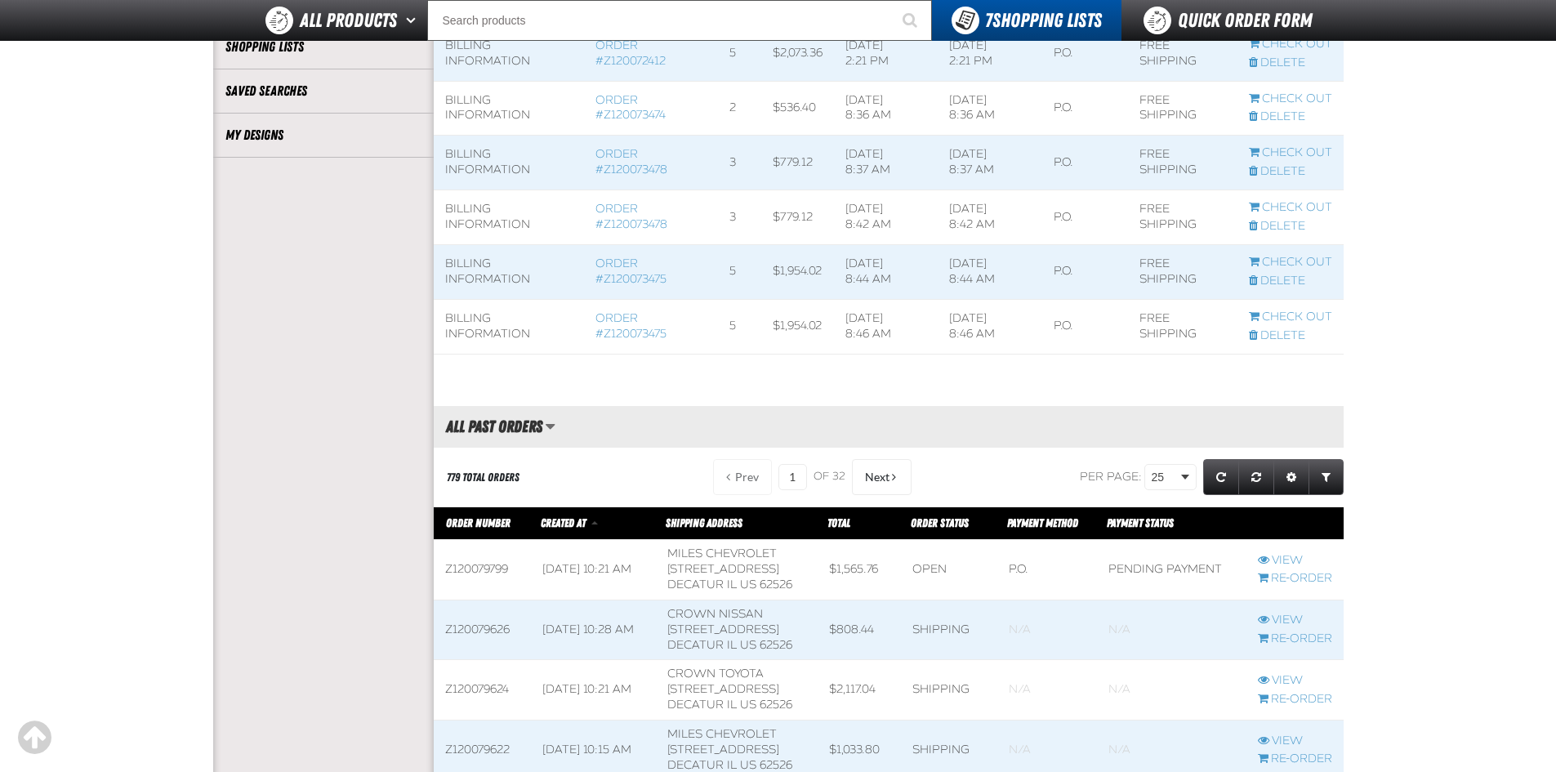
scroll to position [572, 0]
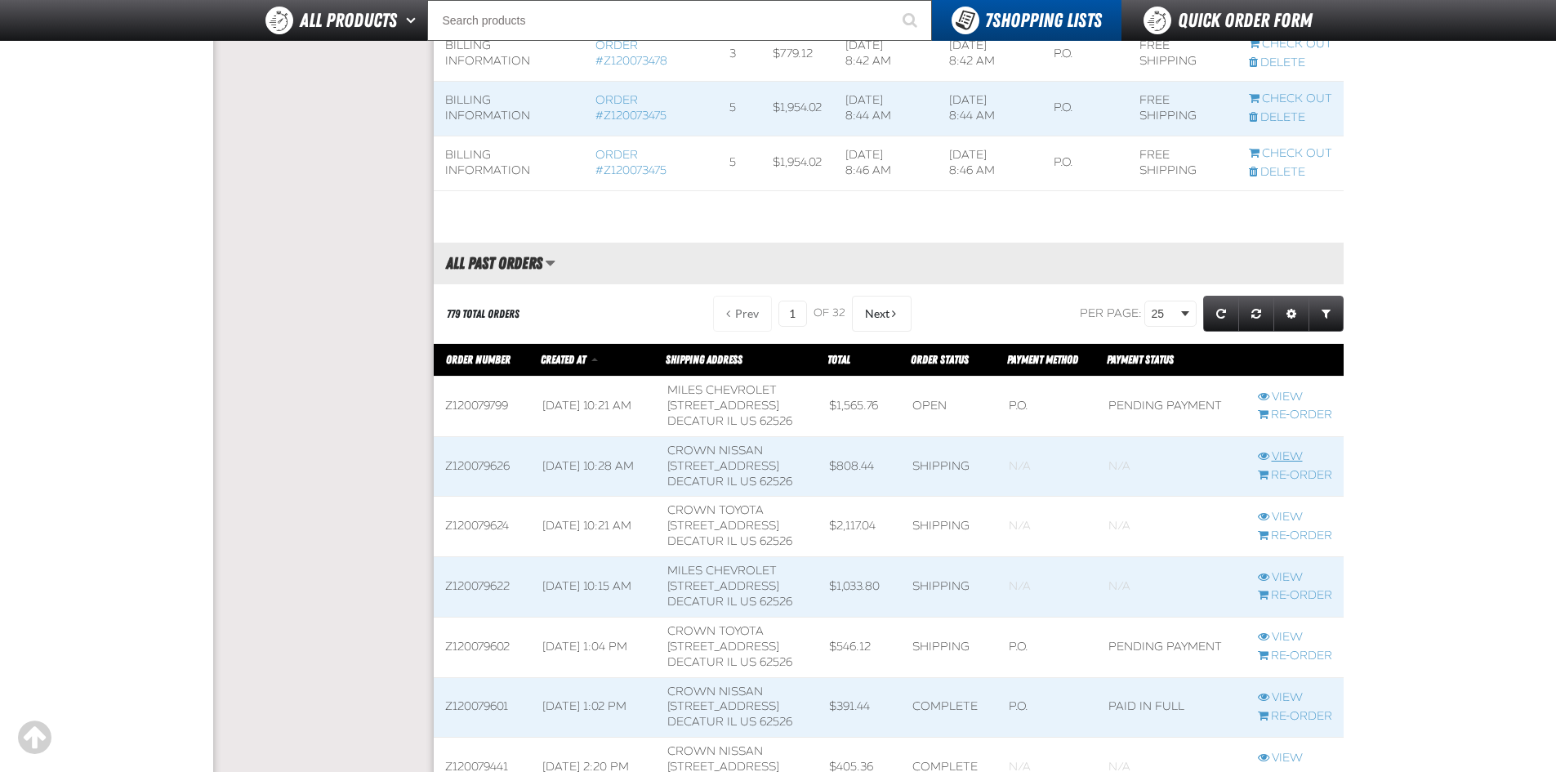
click at [1297, 454] on link "View" at bounding box center [1295, 457] width 74 height 16
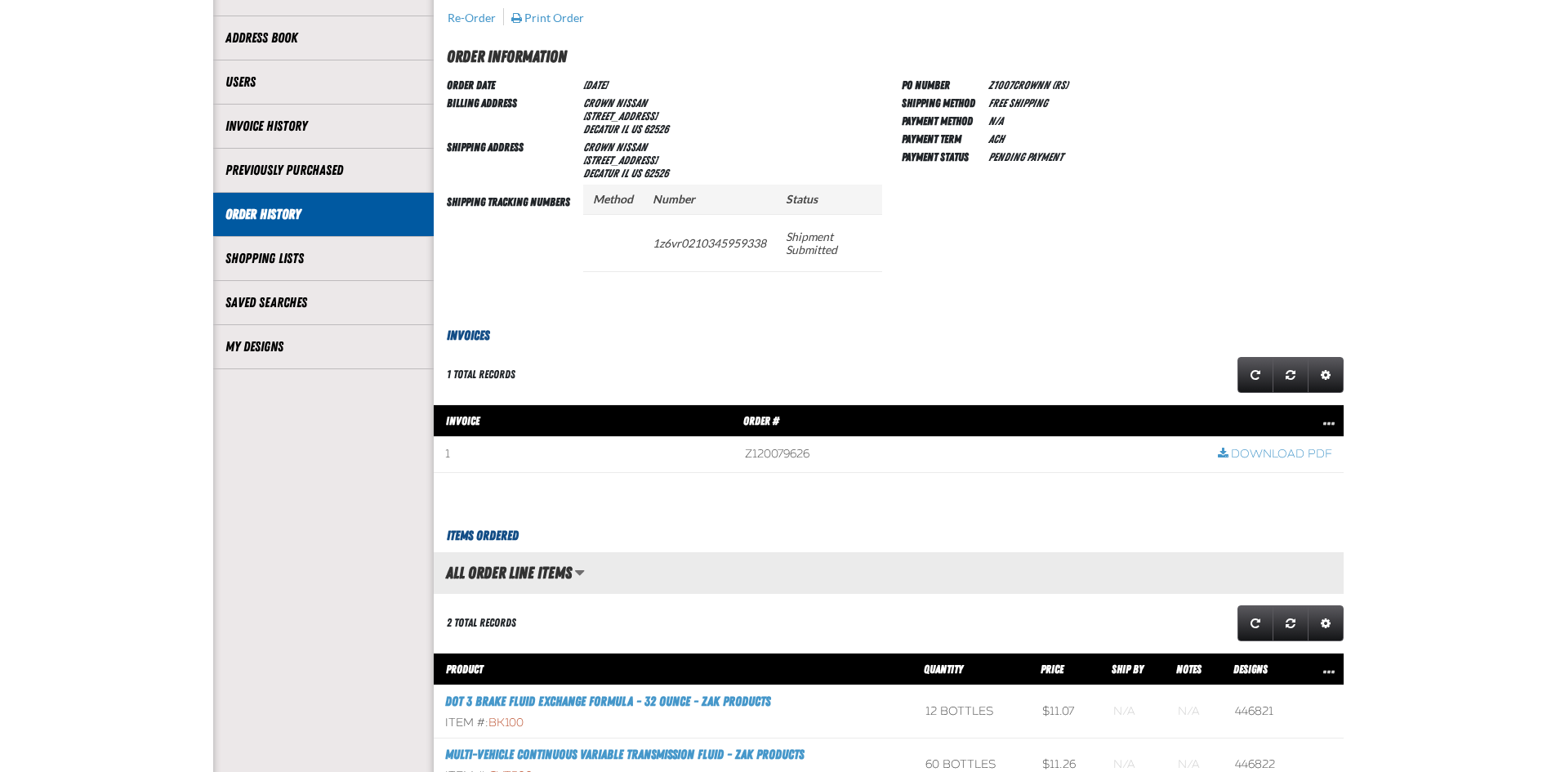
scroll to position [82, 0]
